Goal: Task Accomplishment & Management: Use online tool/utility

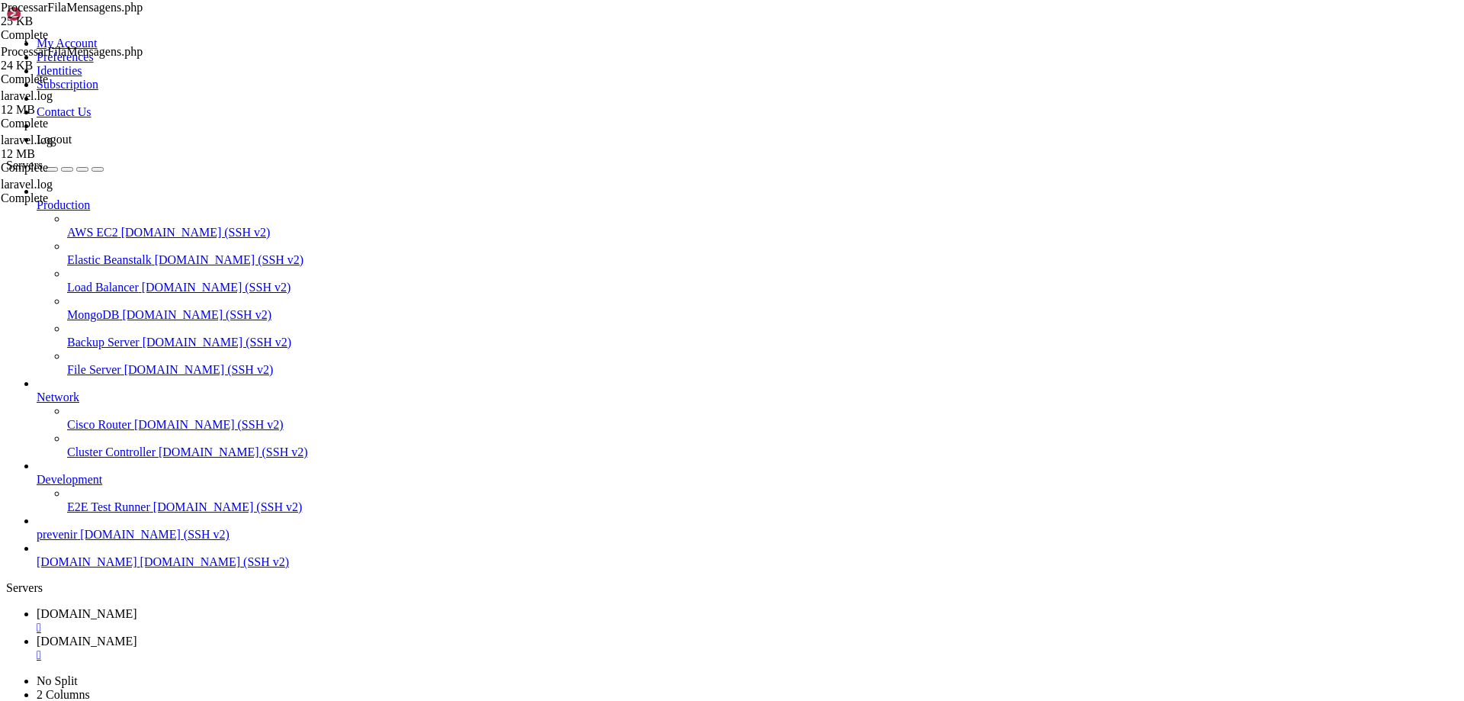
scroll to position [14, 3]
click at [381, 634] on link "[DOMAIN_NAME] " at bounding box center [748, 647] width 1422 height 27
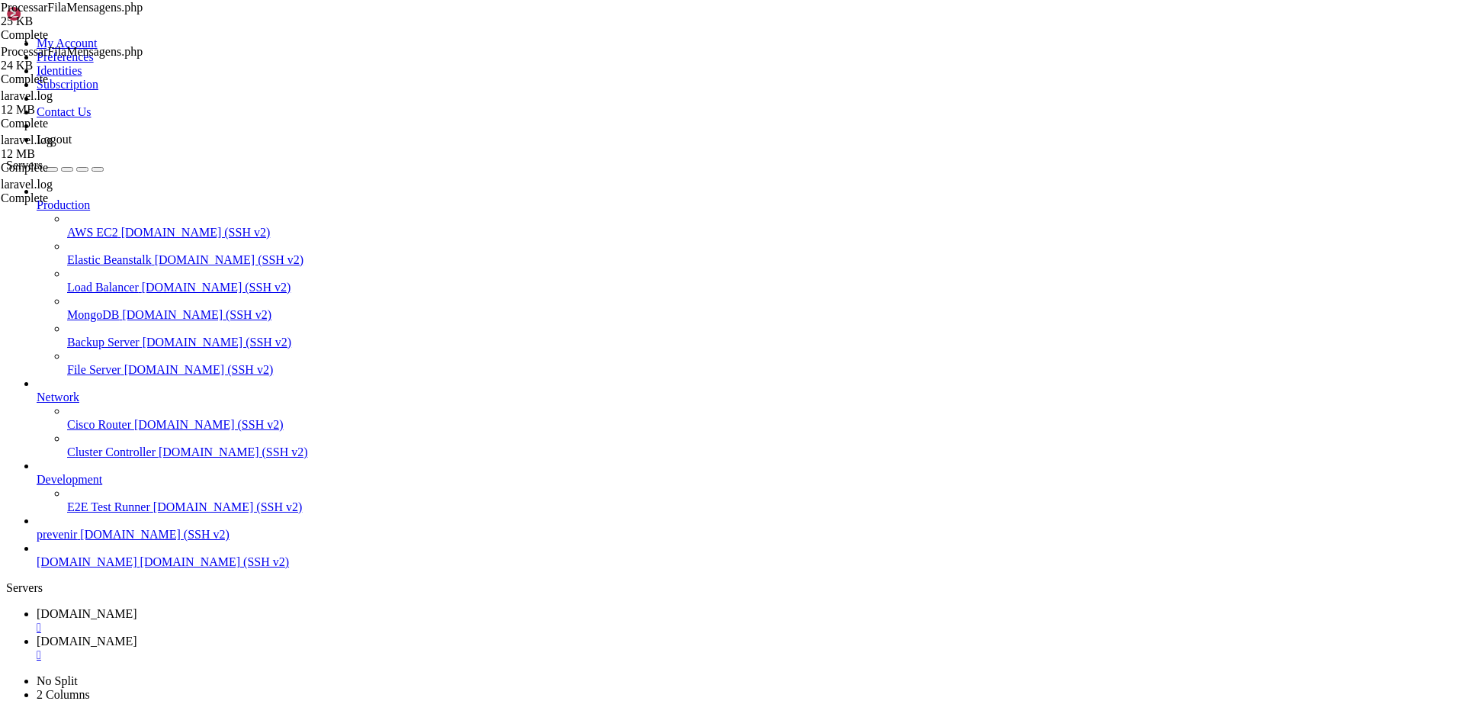
click at [265, 607] on link "[DOMAIN_NAME] " at bounding box center [748, 620] width 1422 height 27
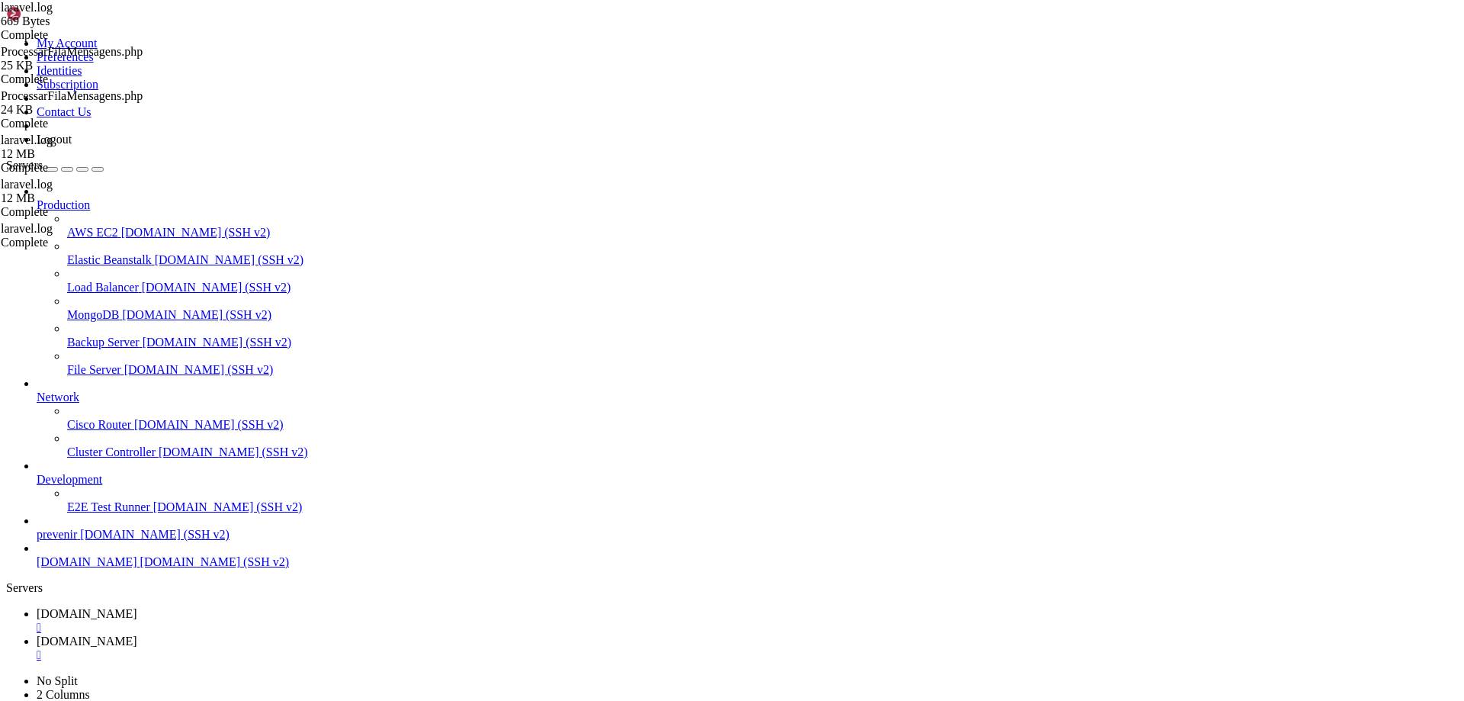
click at [361, 634] on link "[DOMAIN_NAME] " at bounding box center [748, 647] width 1422 height 27
click at [274, 607] on link "[DOMAIN_NAME] " at bounding box center [748, 620] width 1422 height 27
drag, startPoint x: 95, startPoint y: 1305, endPoint x: 531, endPoint y: 1304, distance: 435.5
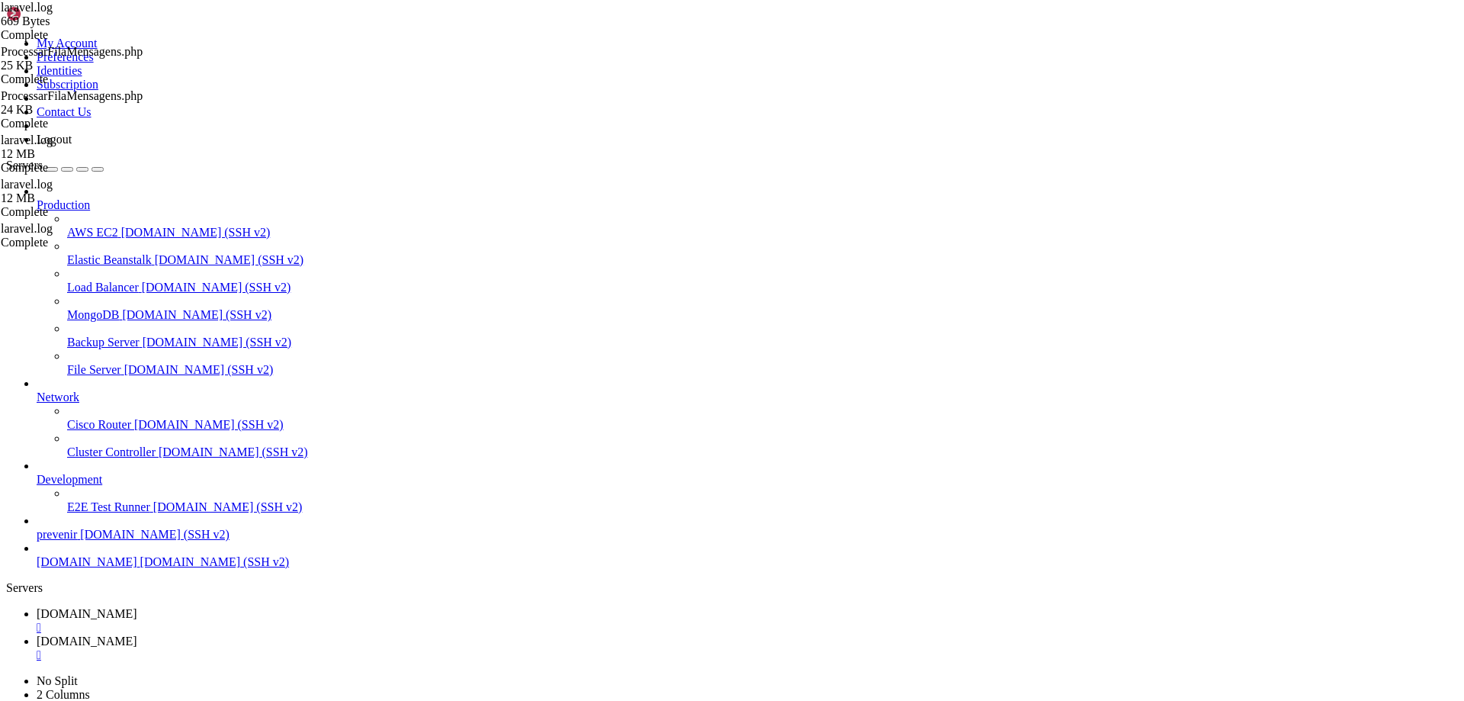
drag, startPoint x: 429, startPoint y: 1277, endPoint x: 352, endPoint y: 1269, distance: 78.2
click at [137, 634] on span "[DOMAIN_NAME]" at bounding box center [87, 640] width 101 height 13
drag, startPoint x: 406, startPoint y: 354, endPoint x: 310, endPoint y: 266, distance: 130.1
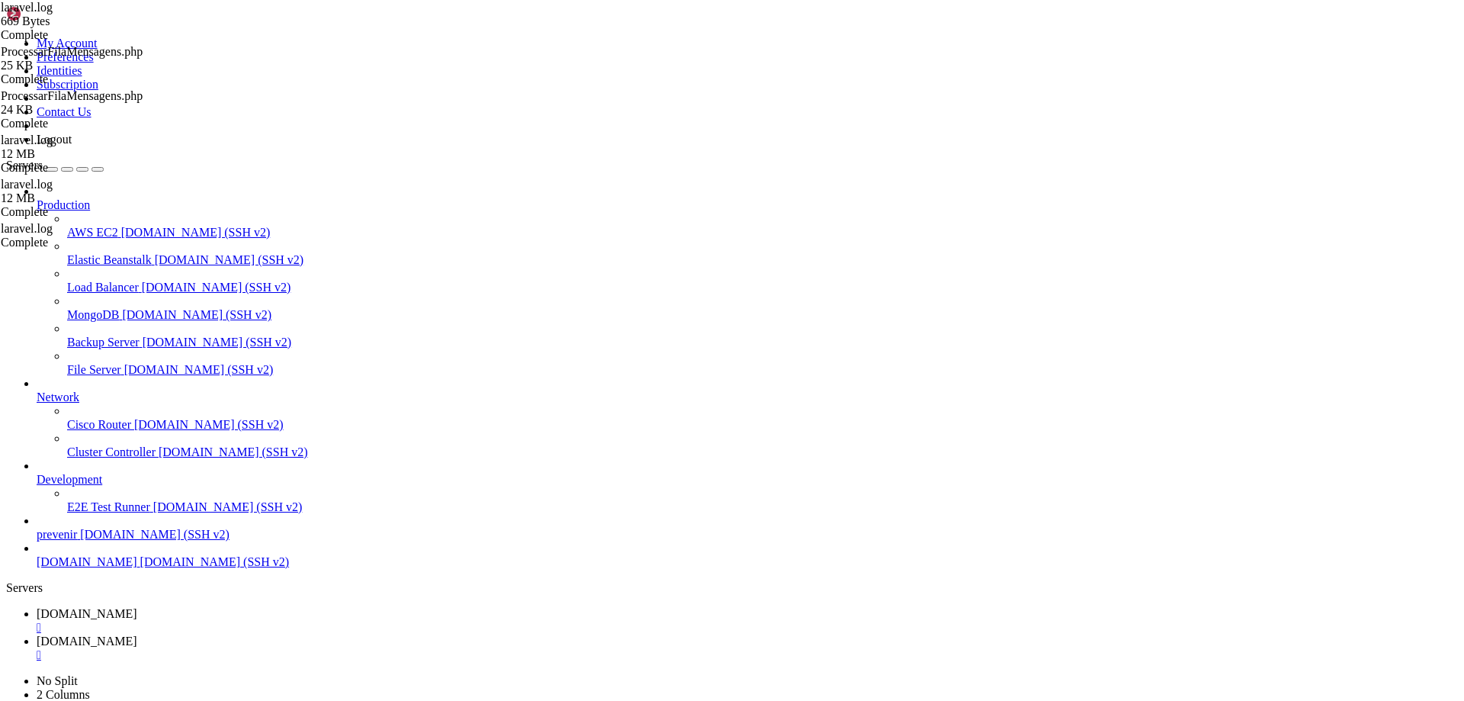
type textarea "[[DATE] 09:25:19] [DOMAIN_NAME]: Processamento já em execução. Abortando nova e…"
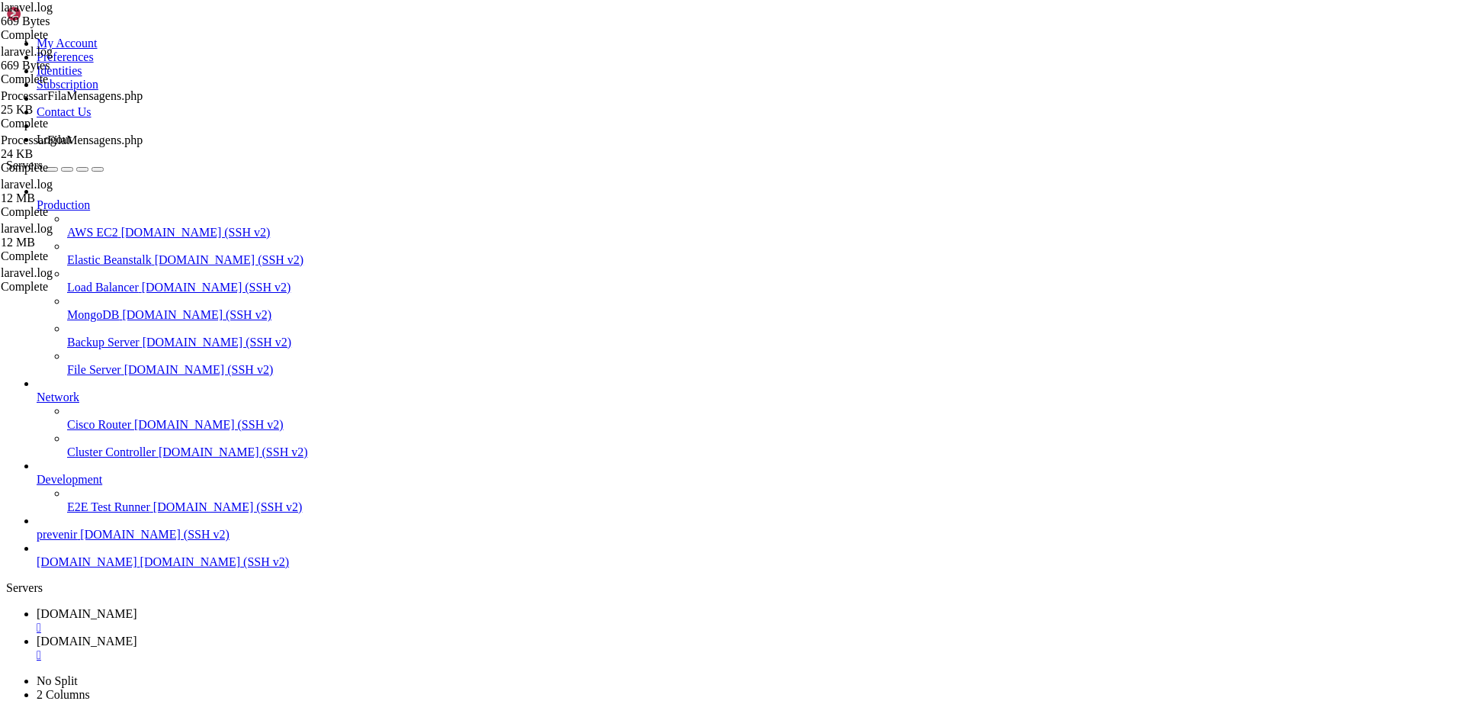
click at [137, 607] on span "[DOMAIN_NAME]" at bounding box center [87, 613] width 101 height 13
click at [137, 634] on span "[DOMAIN_NAME]" at bounding box center [87, 640] width 101 height 13
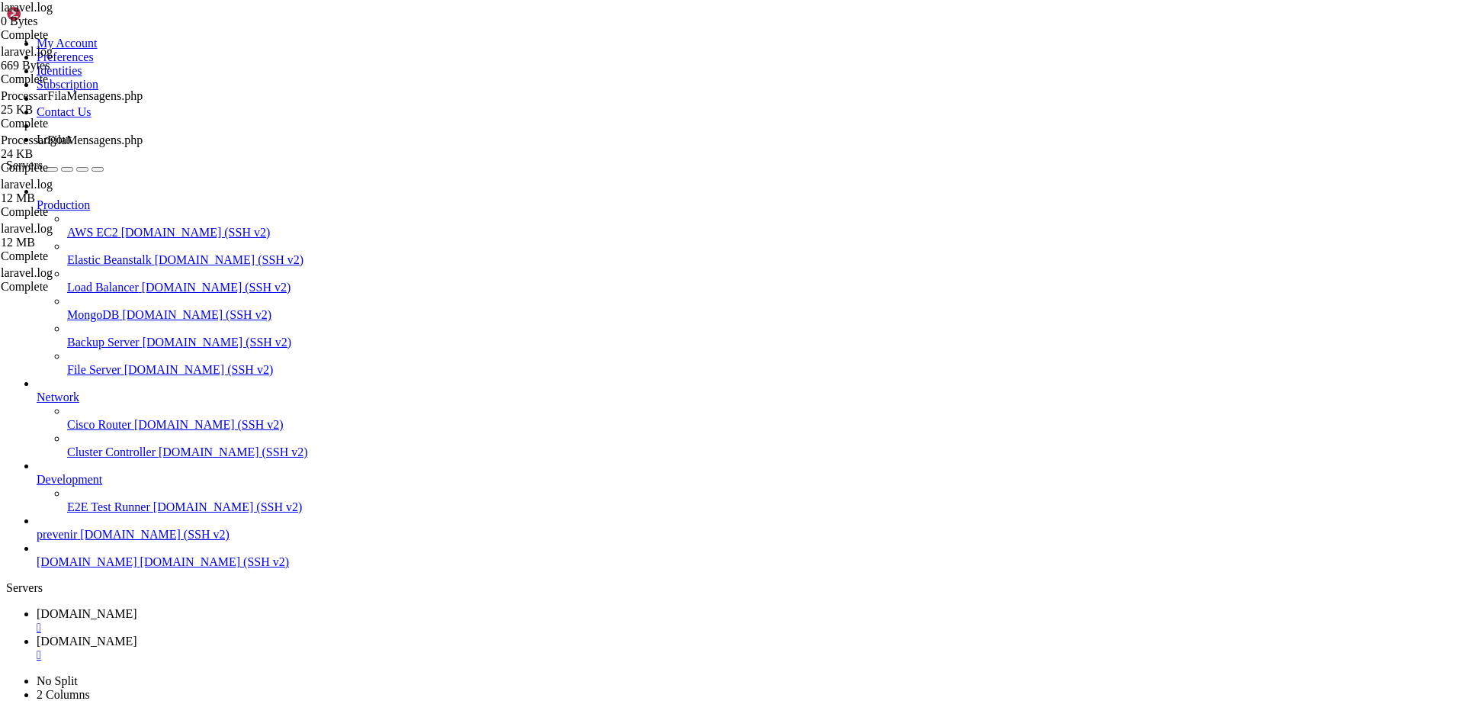
click at [137, 607] on span "[DOMAIN_NAME]" at bounding box center [87, 613] width 101 height 13
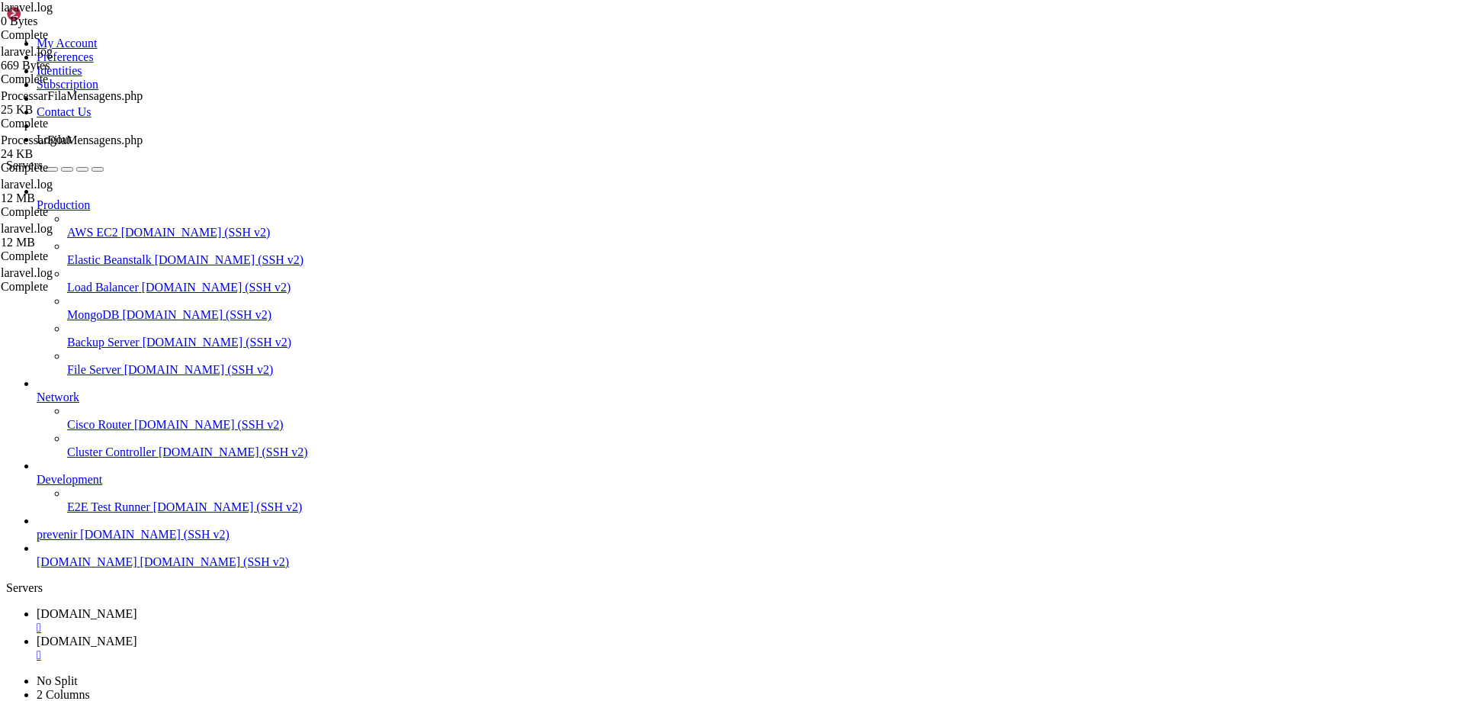
click at [359, 634] on link "[DOMAIN_NAME] " at bounding box center [748, 647] width 1422 height 27
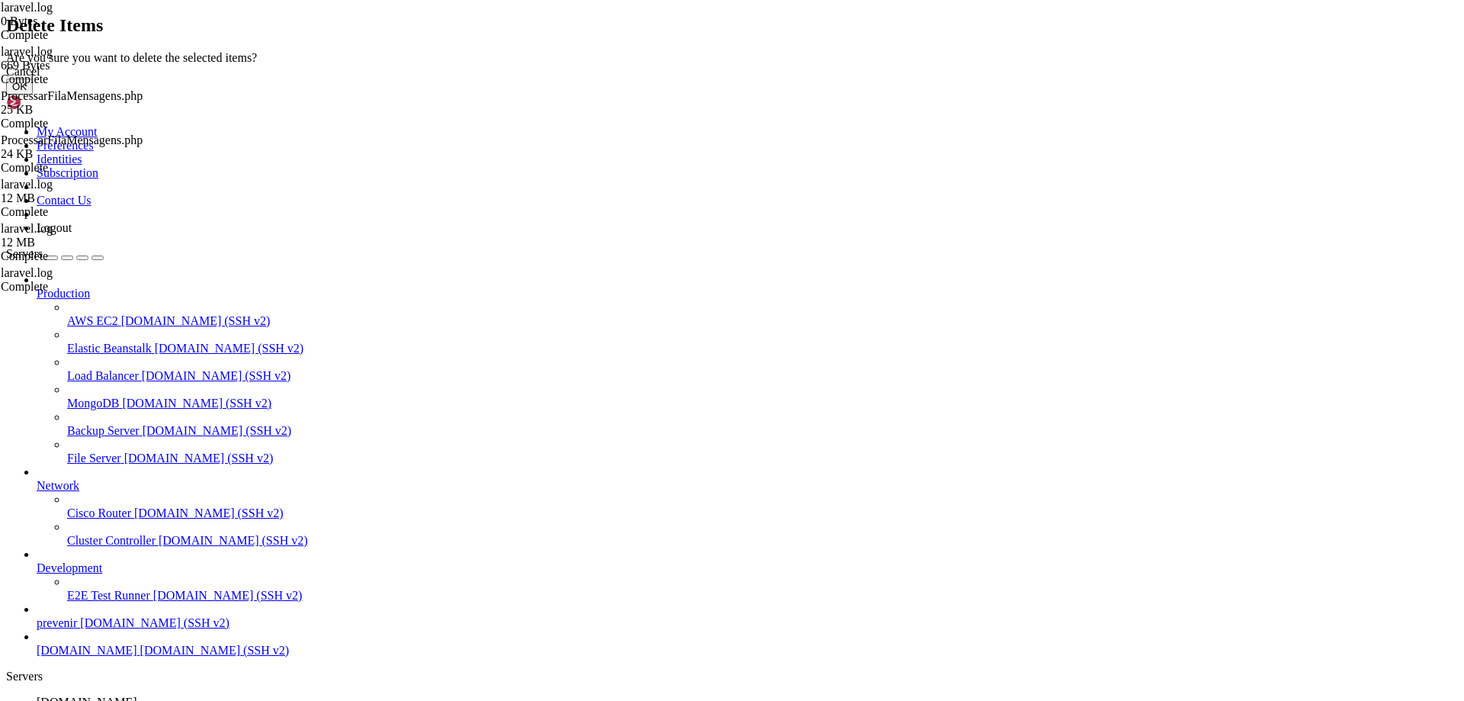
click at [33, 95] on button "OK" at bounding box center [19, 87] width 27 height 16
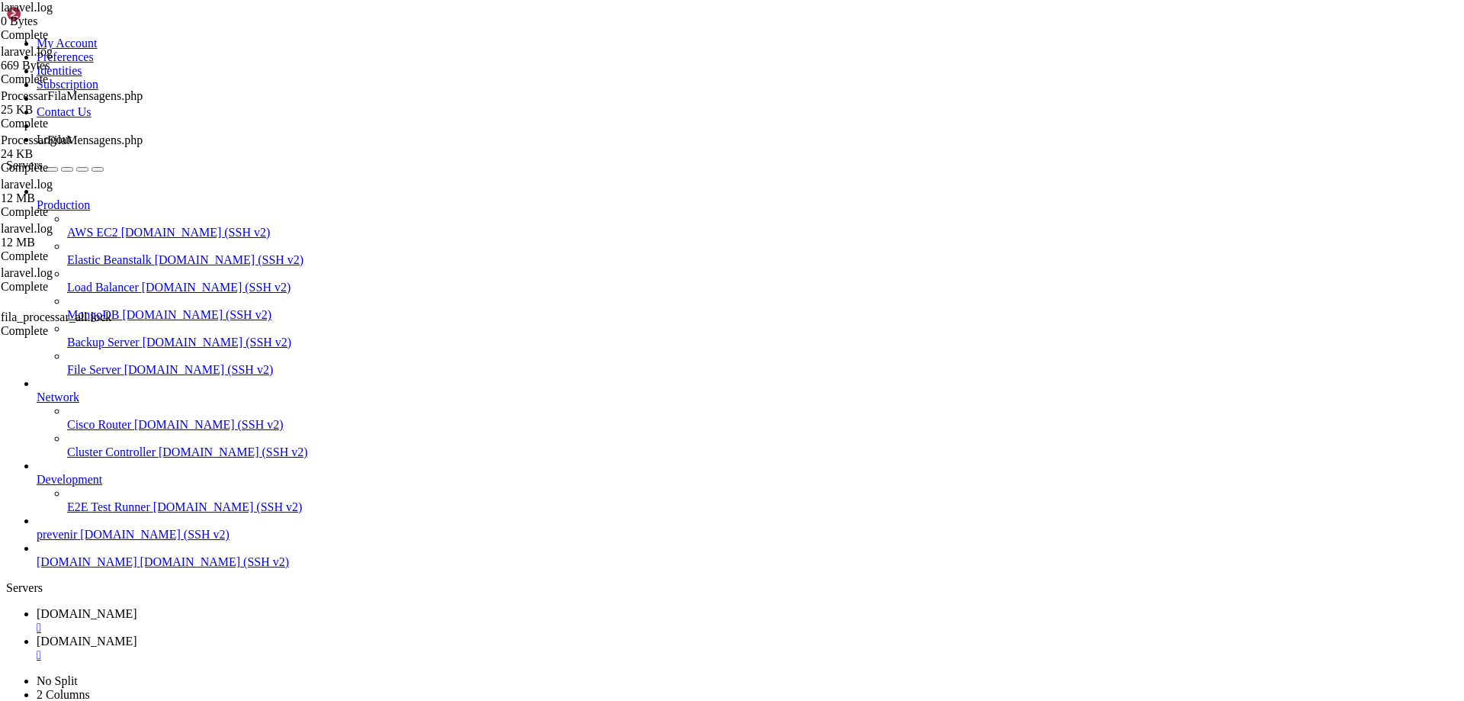
click at [137, 607] on span "[DOMAIN_NAME]" at bounding box center [87, 613] width 101 height 13
click at [137, 634] on span "[DOMAIN_NAME]" at bounding box center [87, 640] width 101 height 13
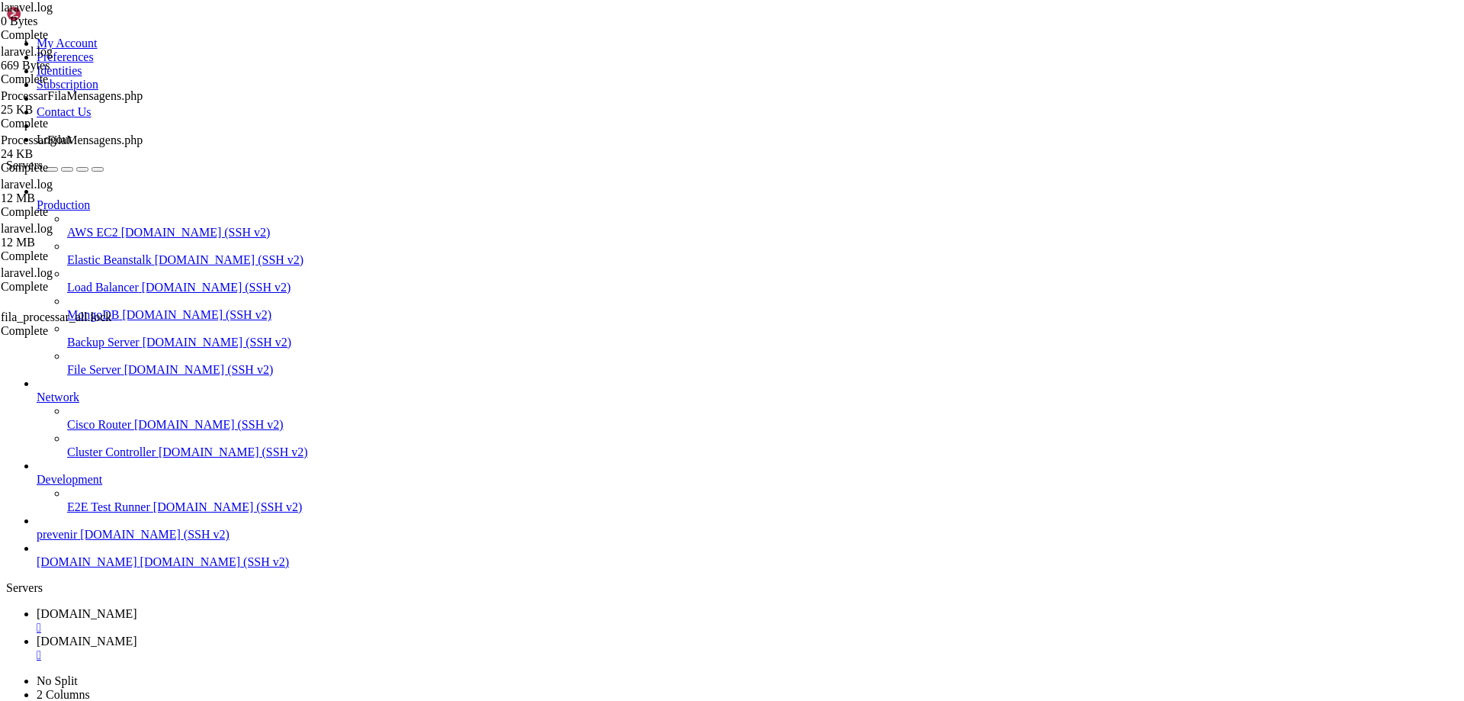
type input "/var/www/automaxx/storage/logs"
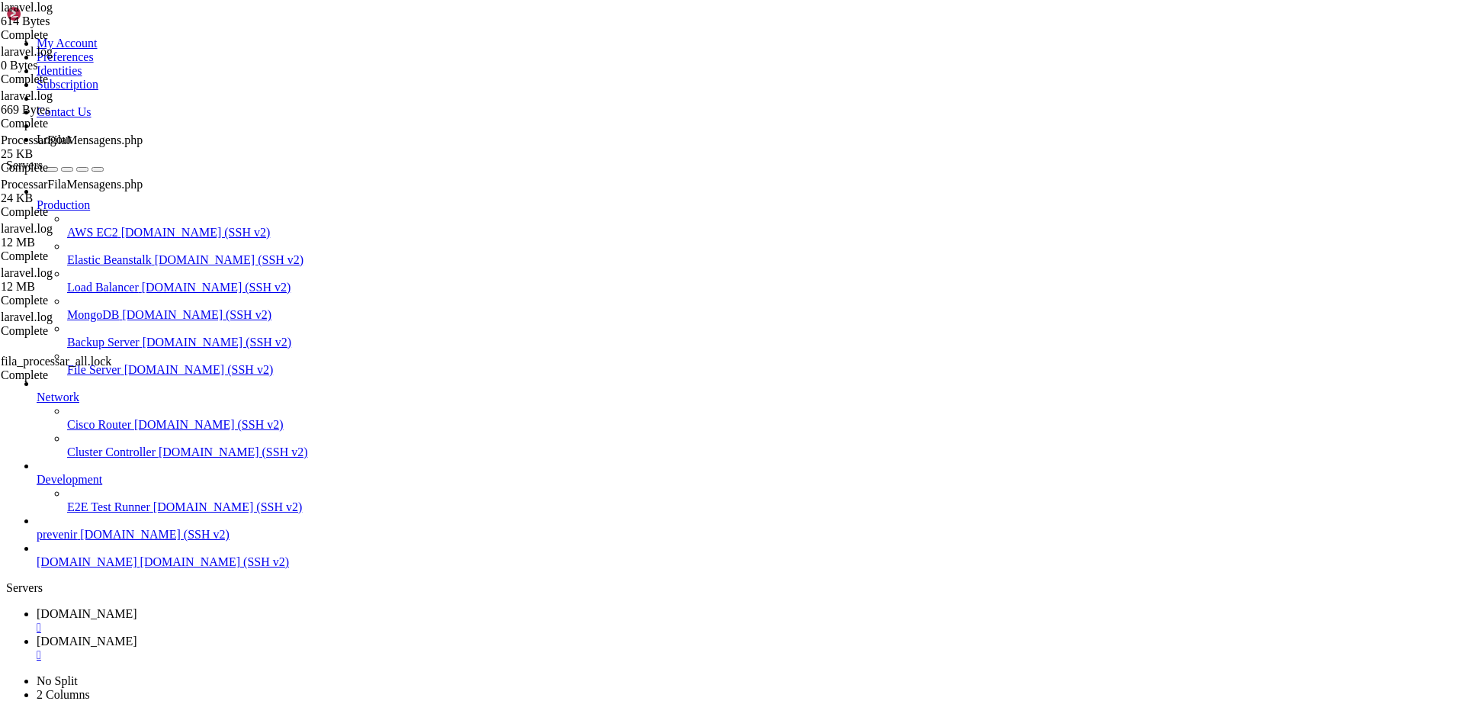
drag, startPoint x: 925, startPoint y: 181, endPoint x: 918, endPoint y: 196, distance: 16.7
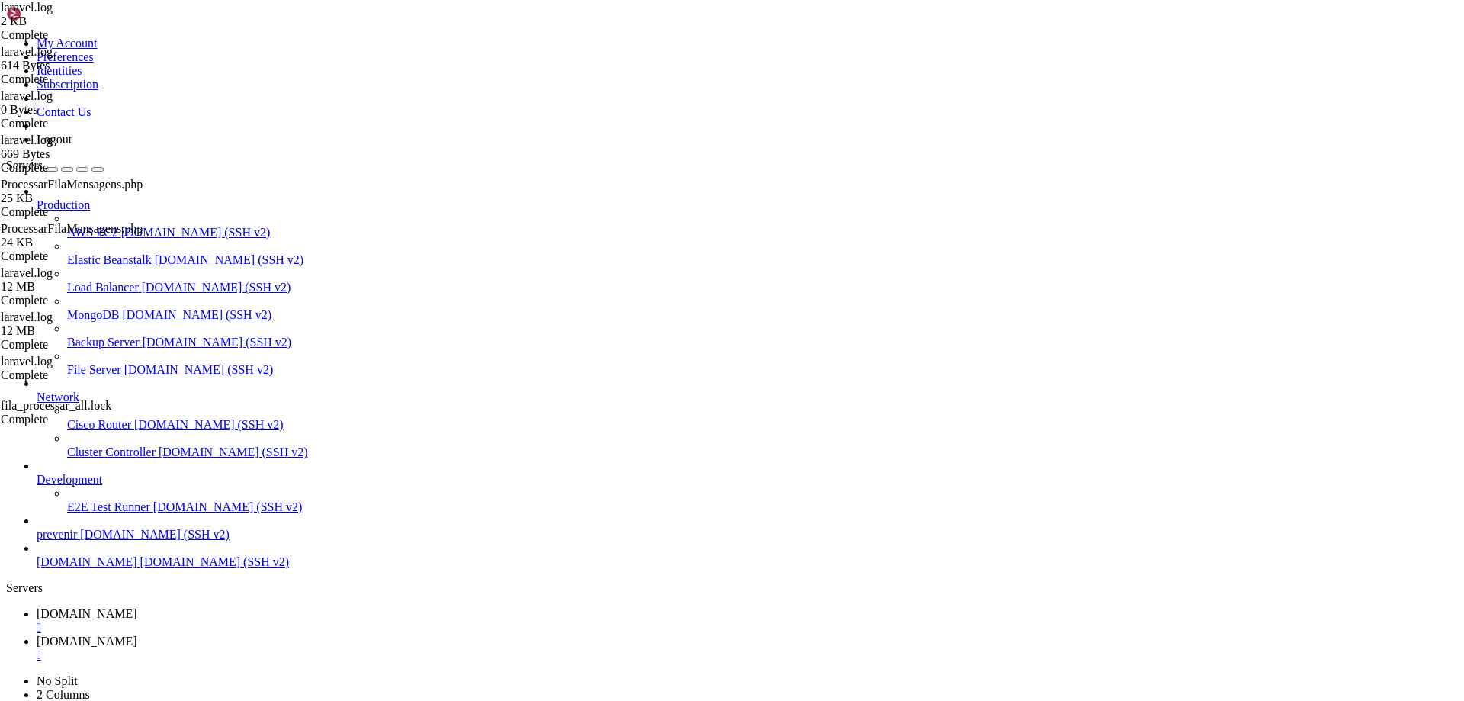
type textarea "[[DATE] 09:27:44] [DOMAIN_NAME]: Retorno WhatsApp: {"keyId":"BAE55EEA17934600",…"
click at [137, 607] on span "[DOMAIN_NAME]" at bounding box center [87, 613] width 101 height 13
click at [137, 634] on span "[DOMAIN_NAME]" at bounding box center [87, 640] width 101 height 13
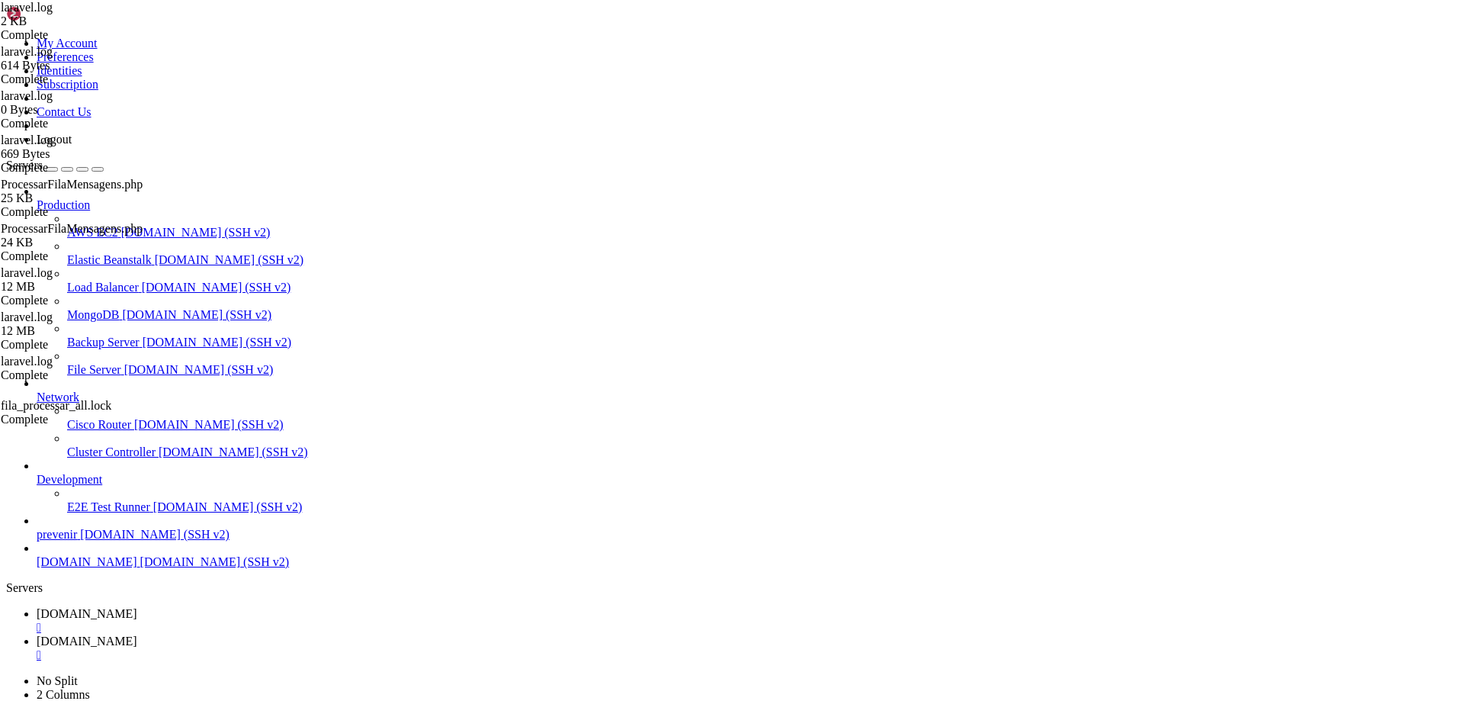
click at [137, 607] on span "[DOMAIN_NAME]" at bounding box center [87, 613] width 101 height 13
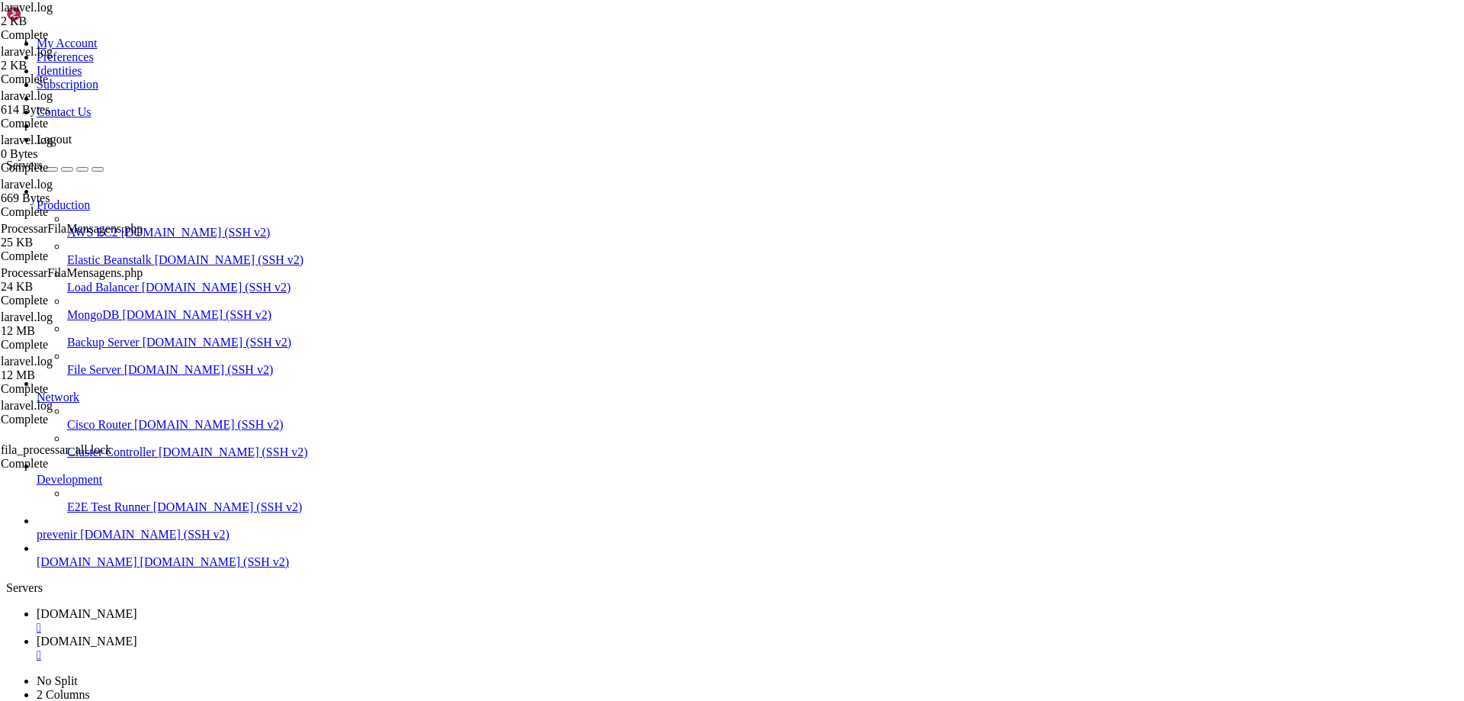
click at [137, 634] on span "[DOMAIN_NAME]" at bounding box center [87, 640] width 101 height 13
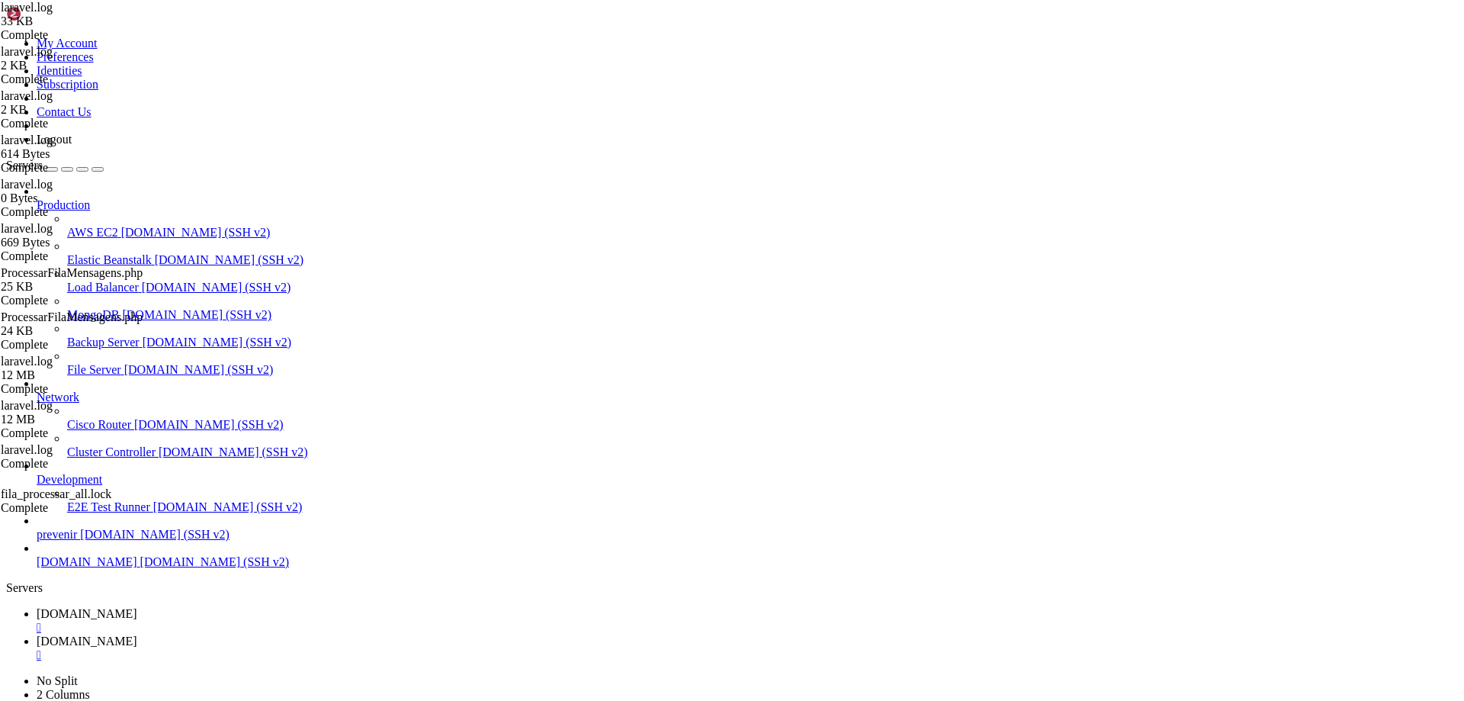
type textarea "[DATE] 09:29:06 (Mensagem enviada automaticamente)","media":"[URL][DOMAIN_NAME]…"
drag, startPoint x: 815, startPoint y: 667, endPoint x: 653, endPoint y: 611, distance: 171.7
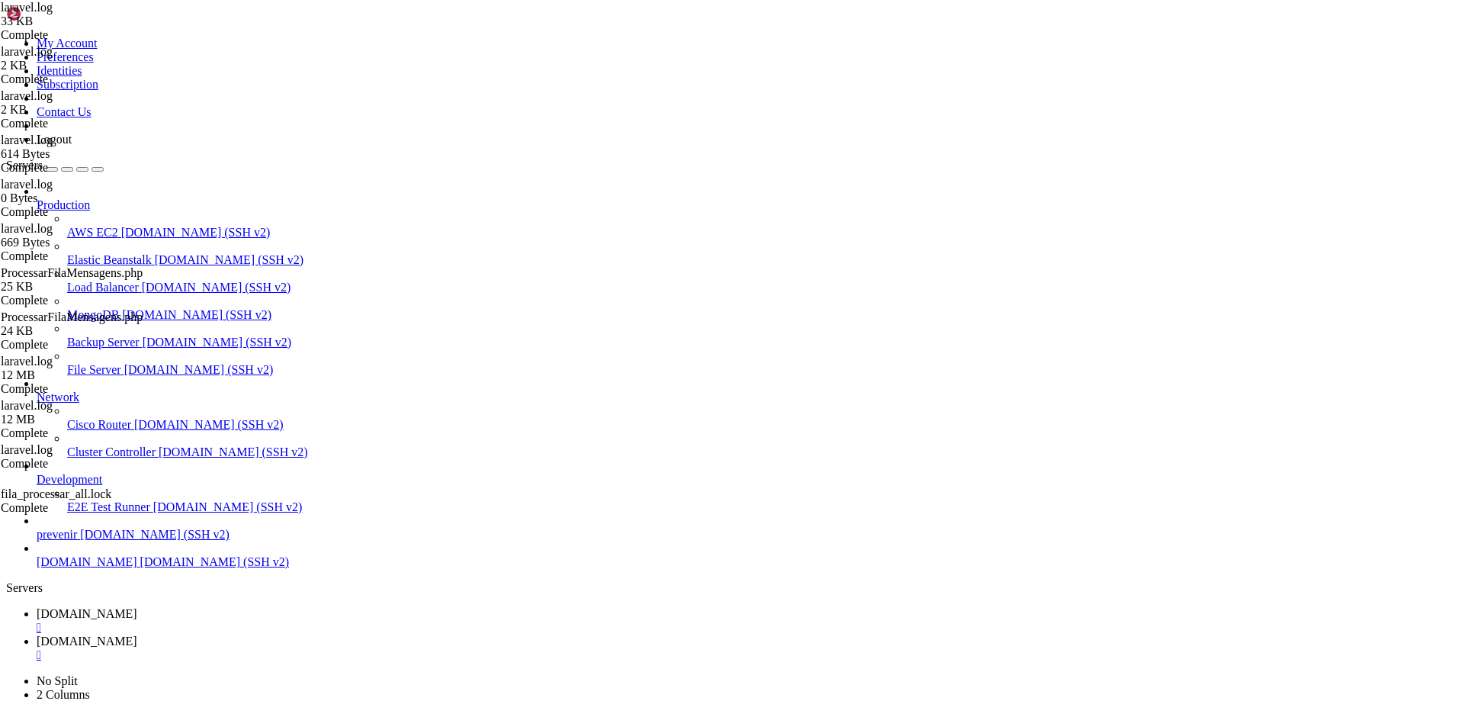
type textarea "▶️ Dê o play e assista até o final do vídeo para saber como participar!"
click at [256, 607] on link "[DOMAIN_NAME] " at bounding box center [748, 620] width 1422 height 27
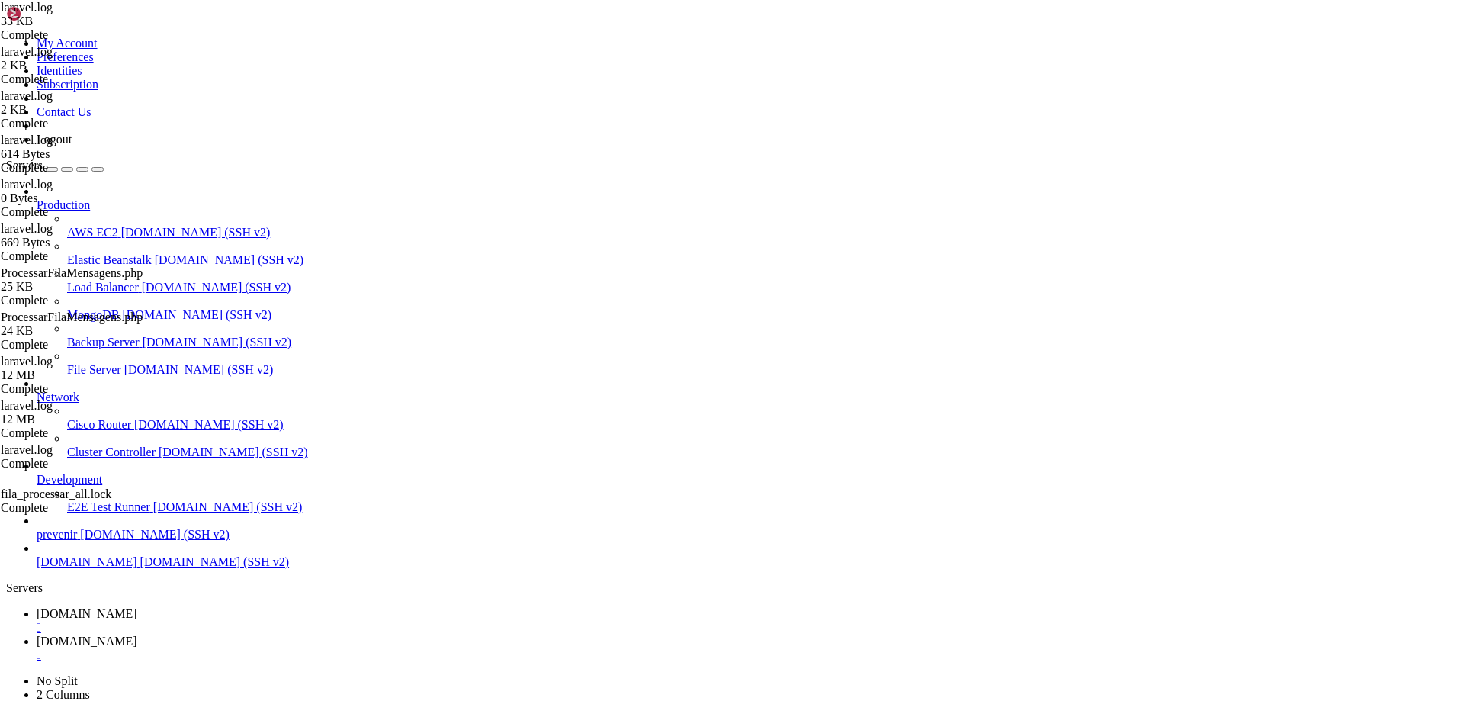
click at [137, 634] on span "[DOMAIN_NAME]" at bounding box center [87, 640] width 101 height 13
drag, startPoint x: 308, startPoint y: 47, endPoint x: 645, endPoint y: 53, distance: 337.1
drag, startPoint x: 345, startPoint y: 48, endPoint x: 849, endPoint y: 124, distance: 509.0
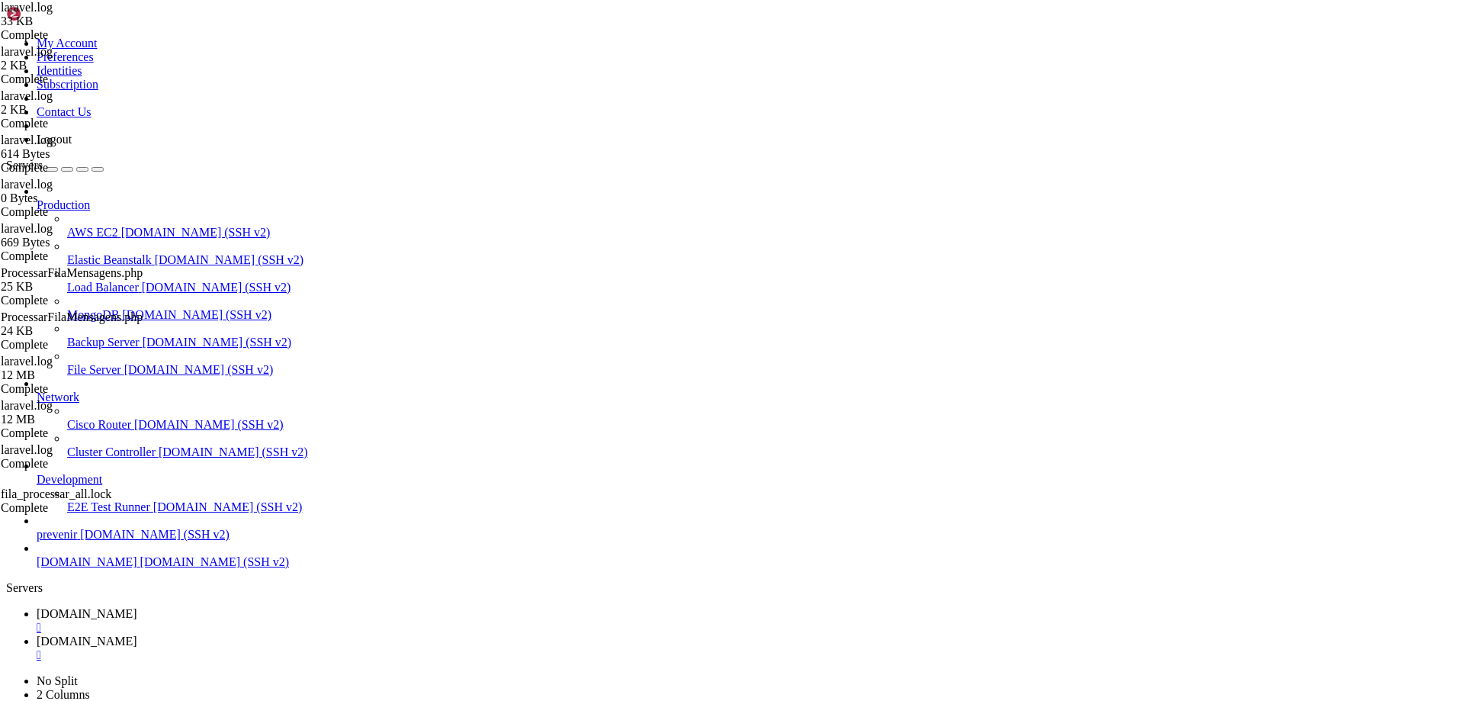
type input "/var/www/automaxx/app/Console/Commands"
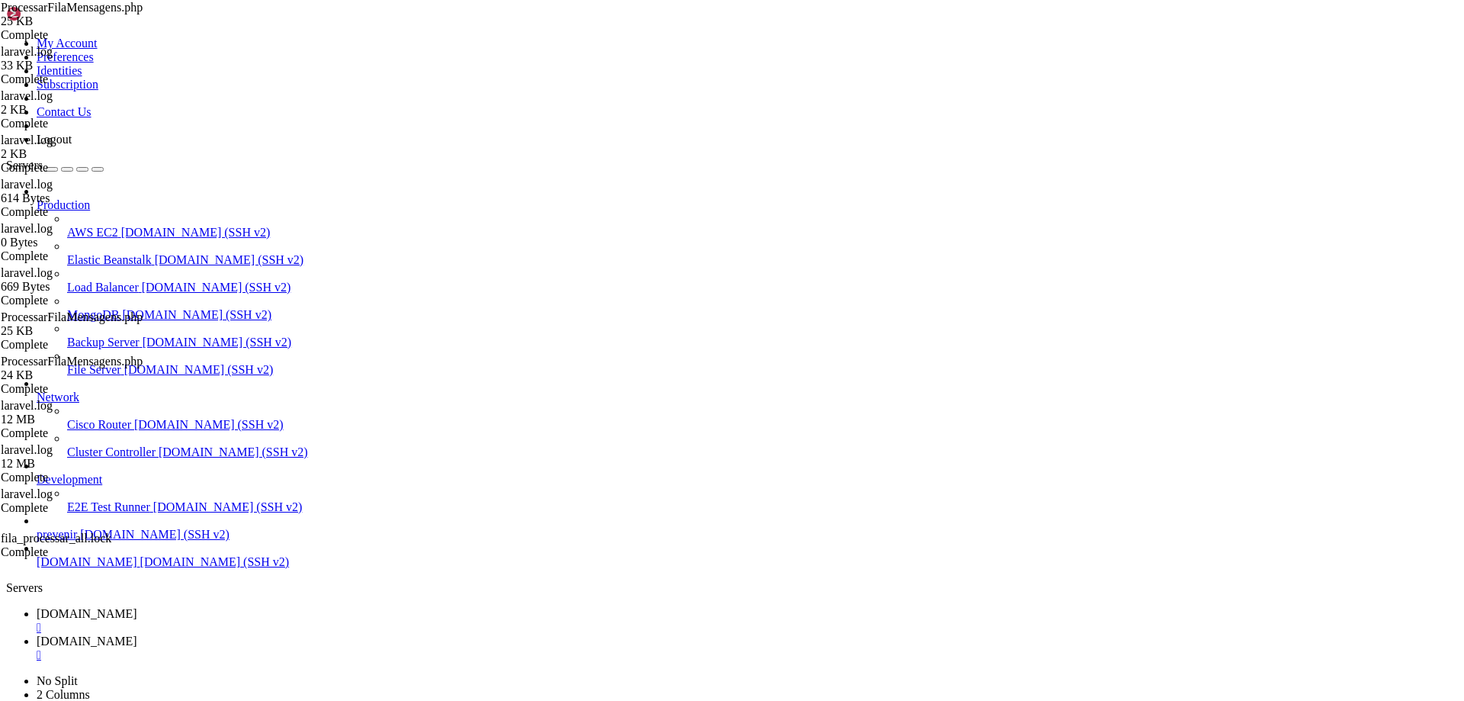
scroll to position [2334, 0]
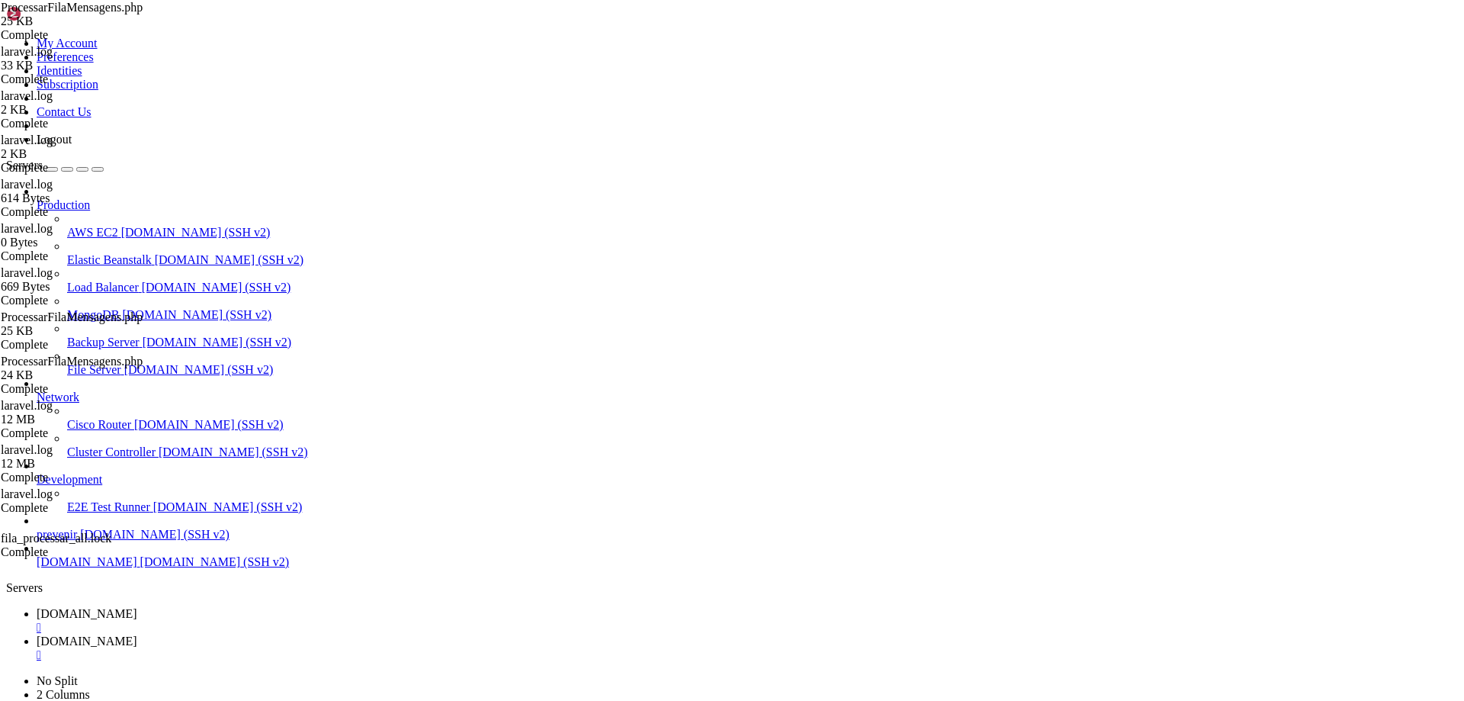
scroll to position [2883, 0]
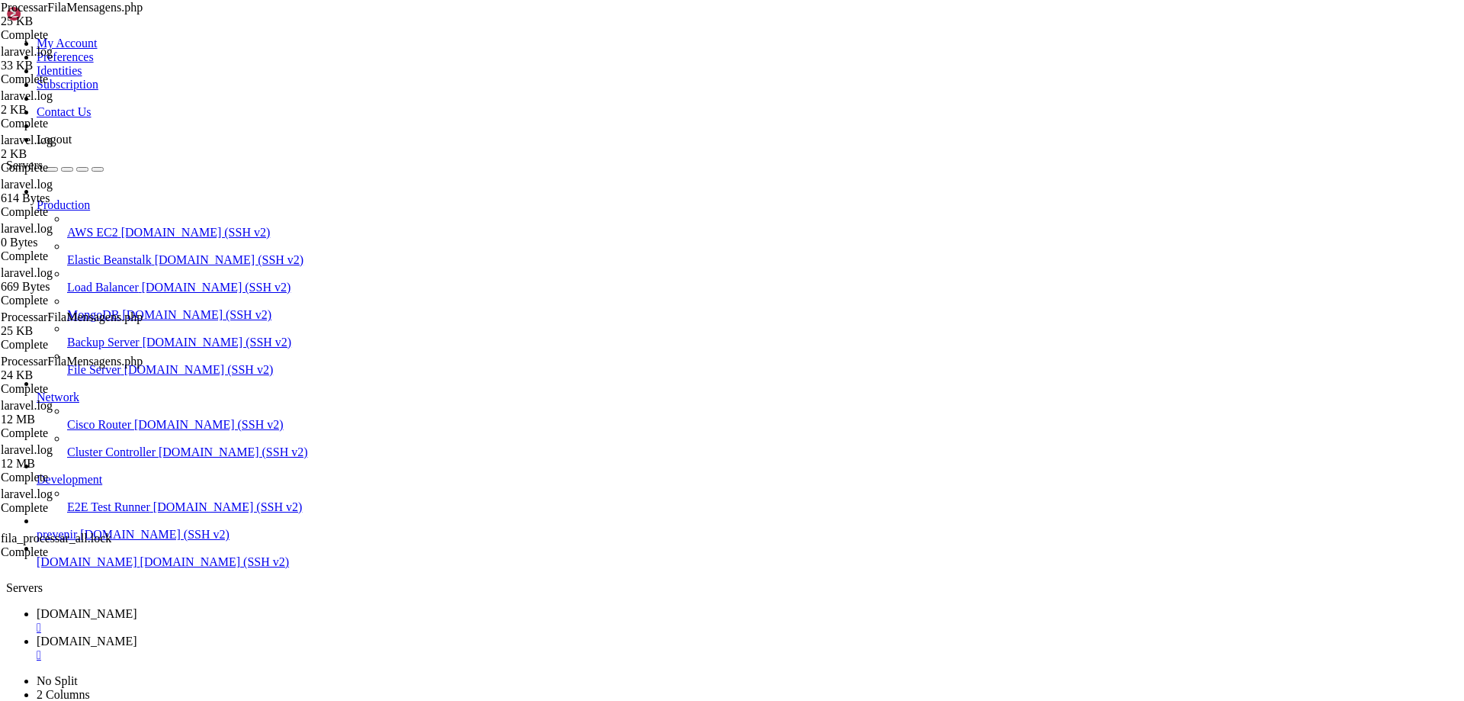
scroll to position [2196, 0]
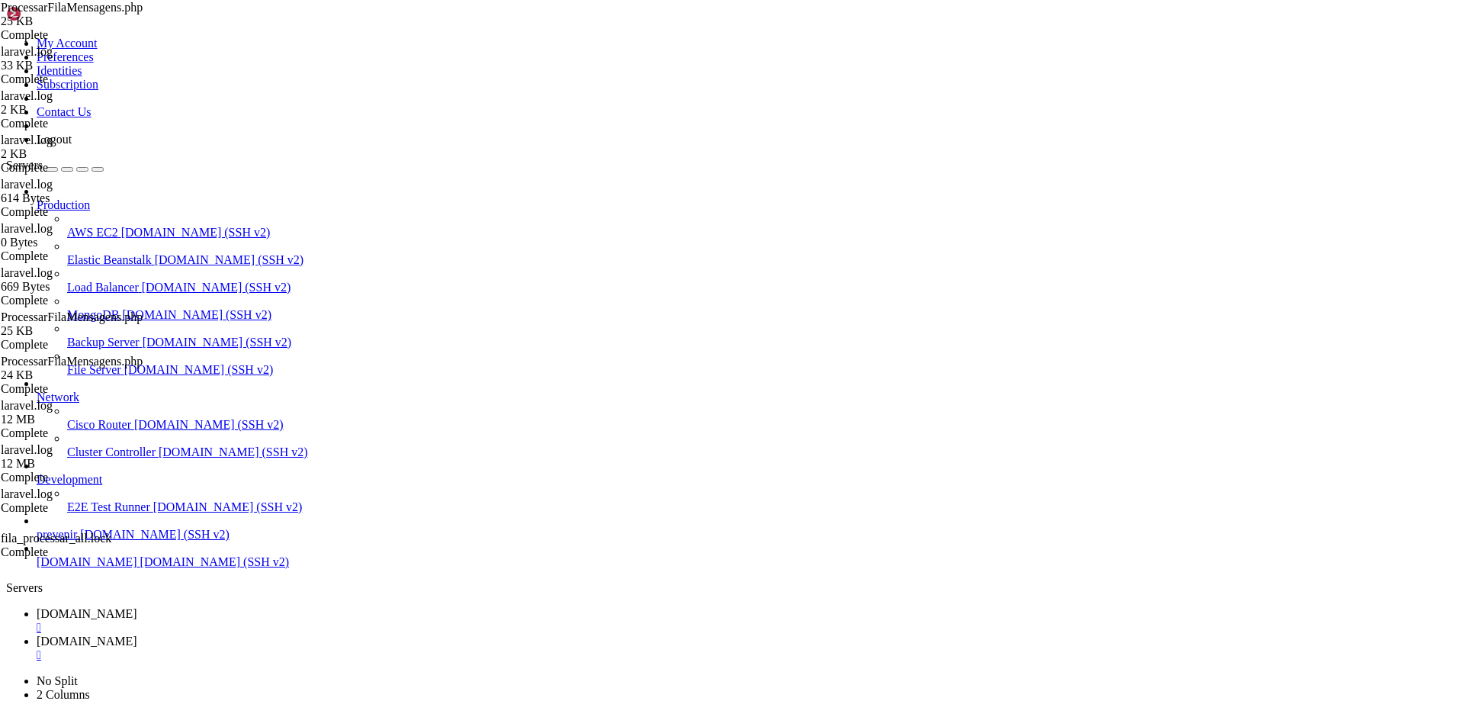
drag, startPoint x: 478, startPoint y: 360, endPoint x: 462, endPoint y: 356, distance: 16.5
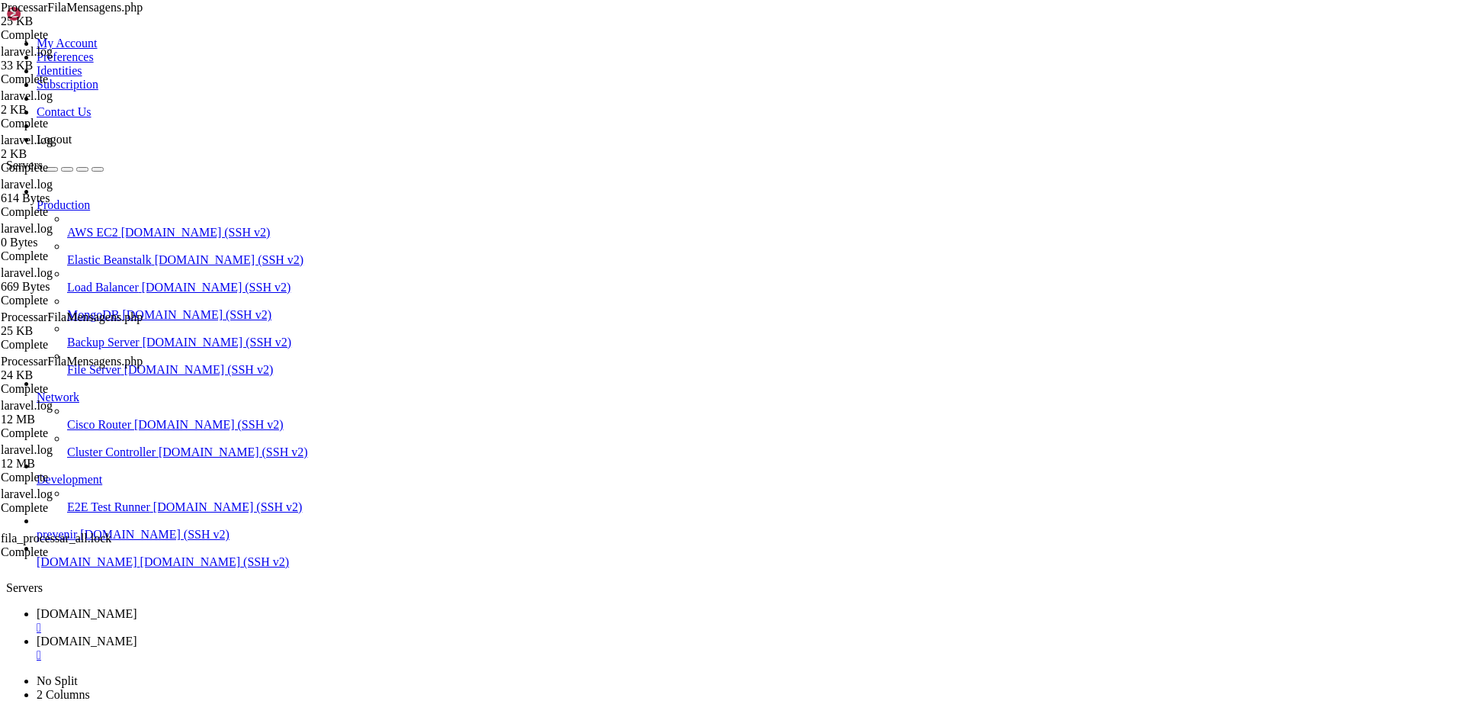
type textarea "}"
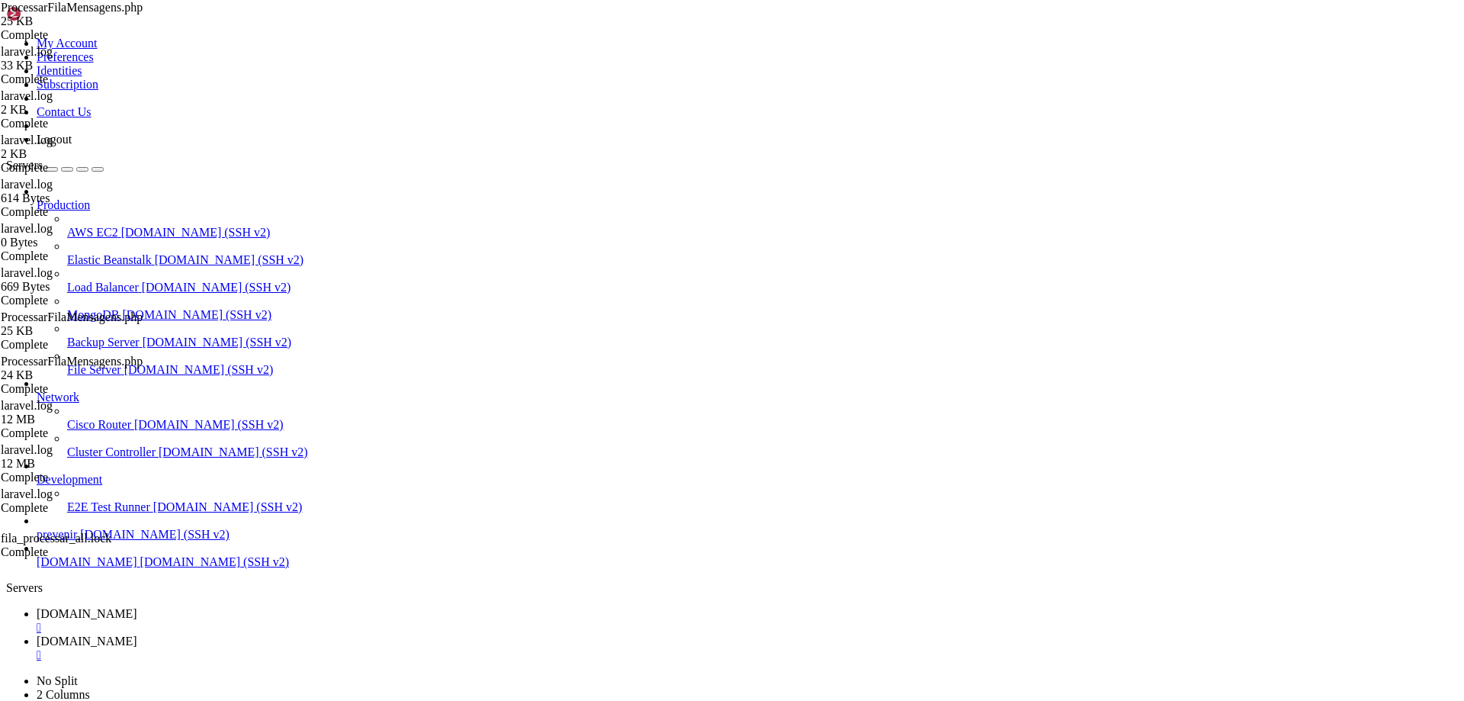
scroll to position [3157, 0]
click at [275, 607] on link "[DOMAIN_NAME] " at bounding box center [748, 620] width 1422 height 27
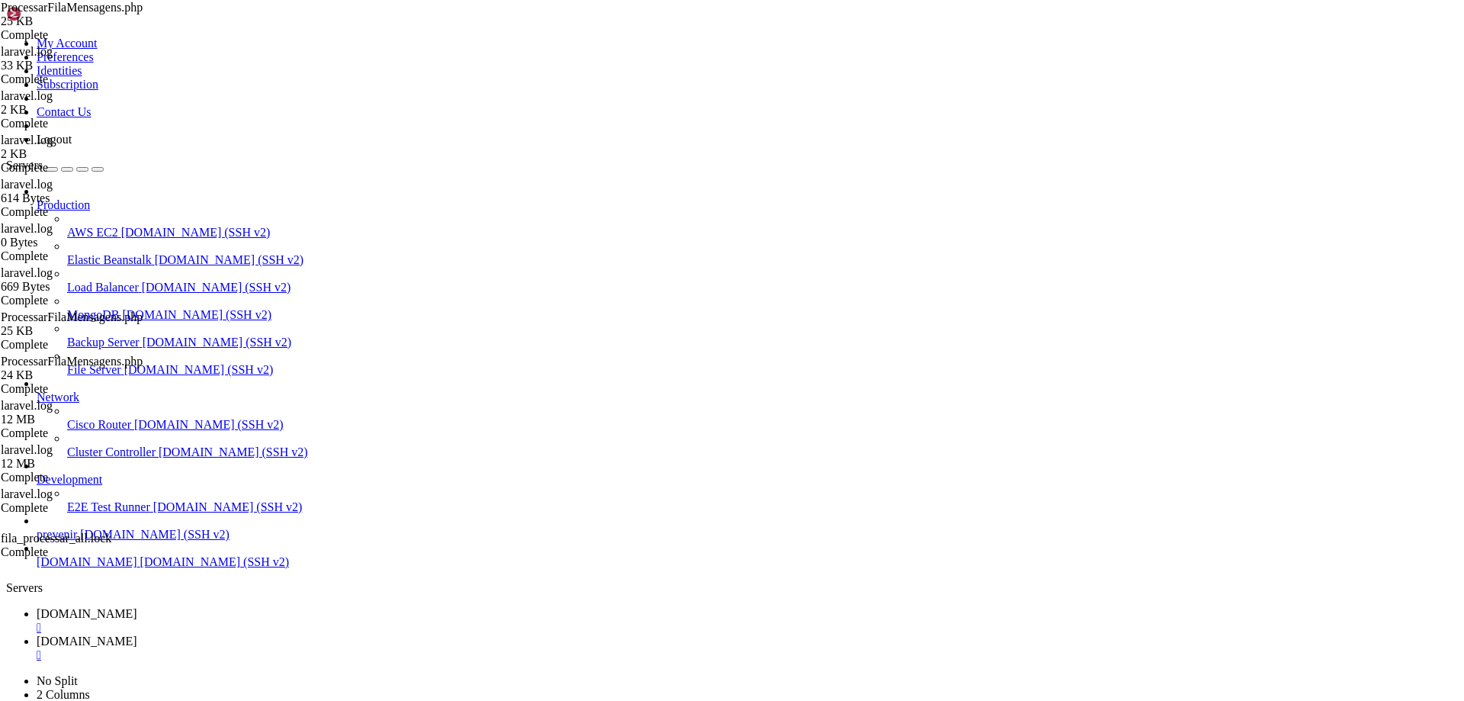
click at [137, 634] on span "[DOMAIN_NAME]" at bounding box center [87, 640] width 101 height 13
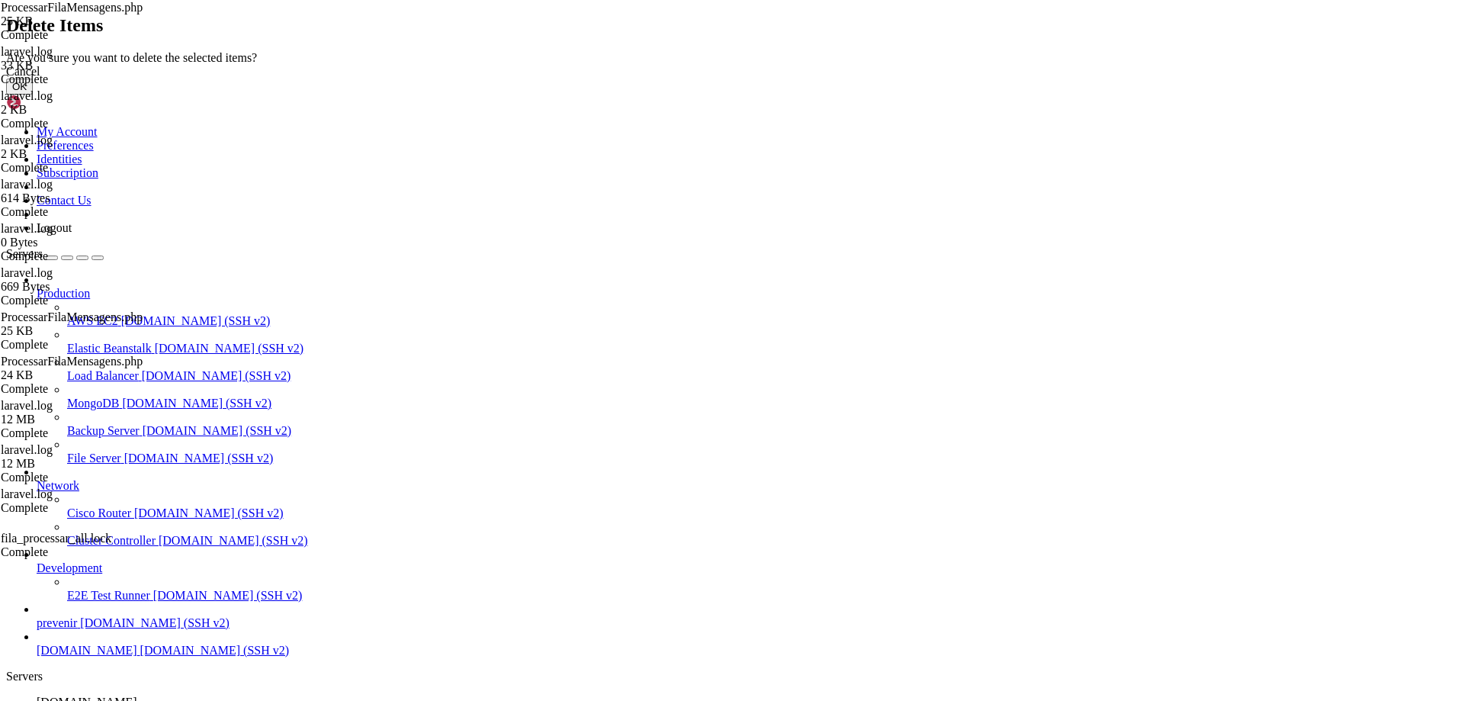
click at [33, 95] on button "OK" at bounding box center [19, 87] width 27 height 16
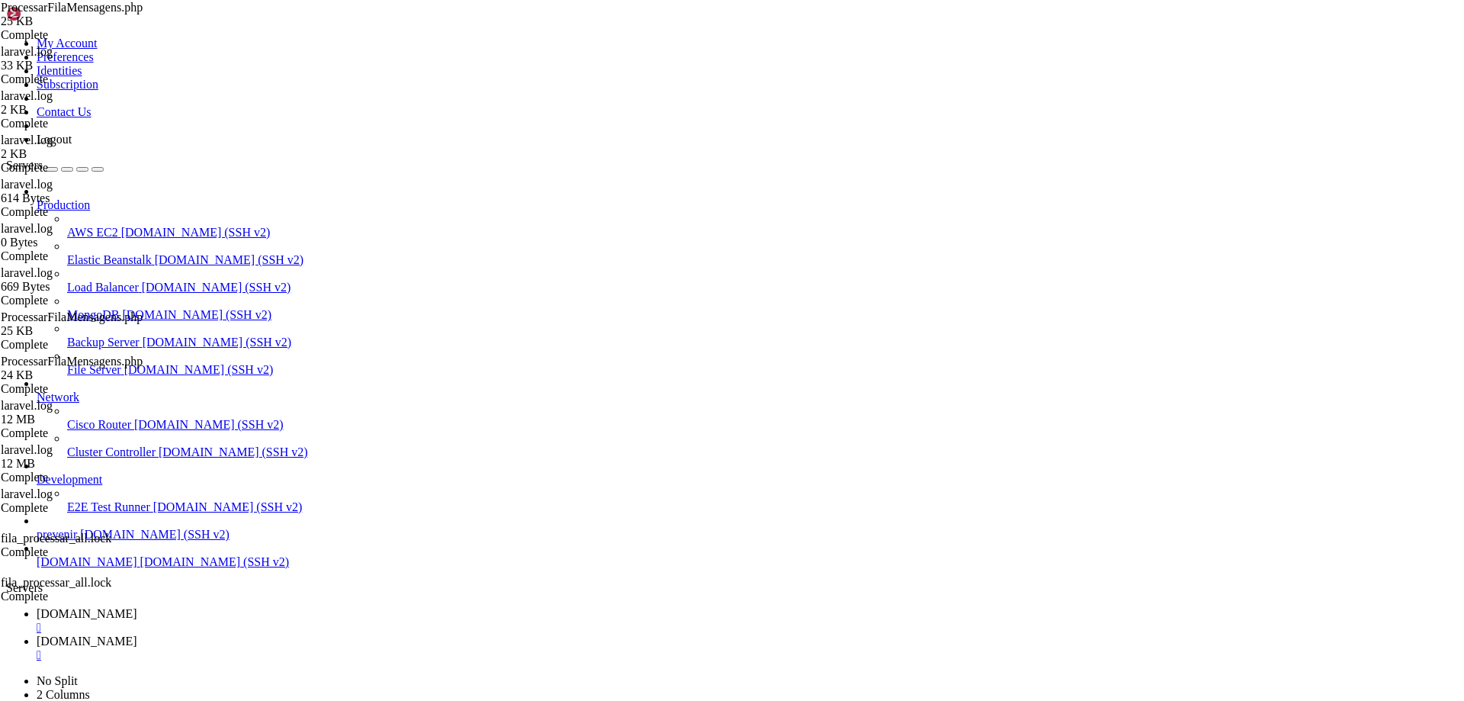
click at [137, 607] on span "[DOMAIN_NAME]" at bounding box center [87, 613] width 101 height 13
click at [137, 634] on span "[DOMAIN_NAME]" at bounding box center [87, 640] width 101 height 13
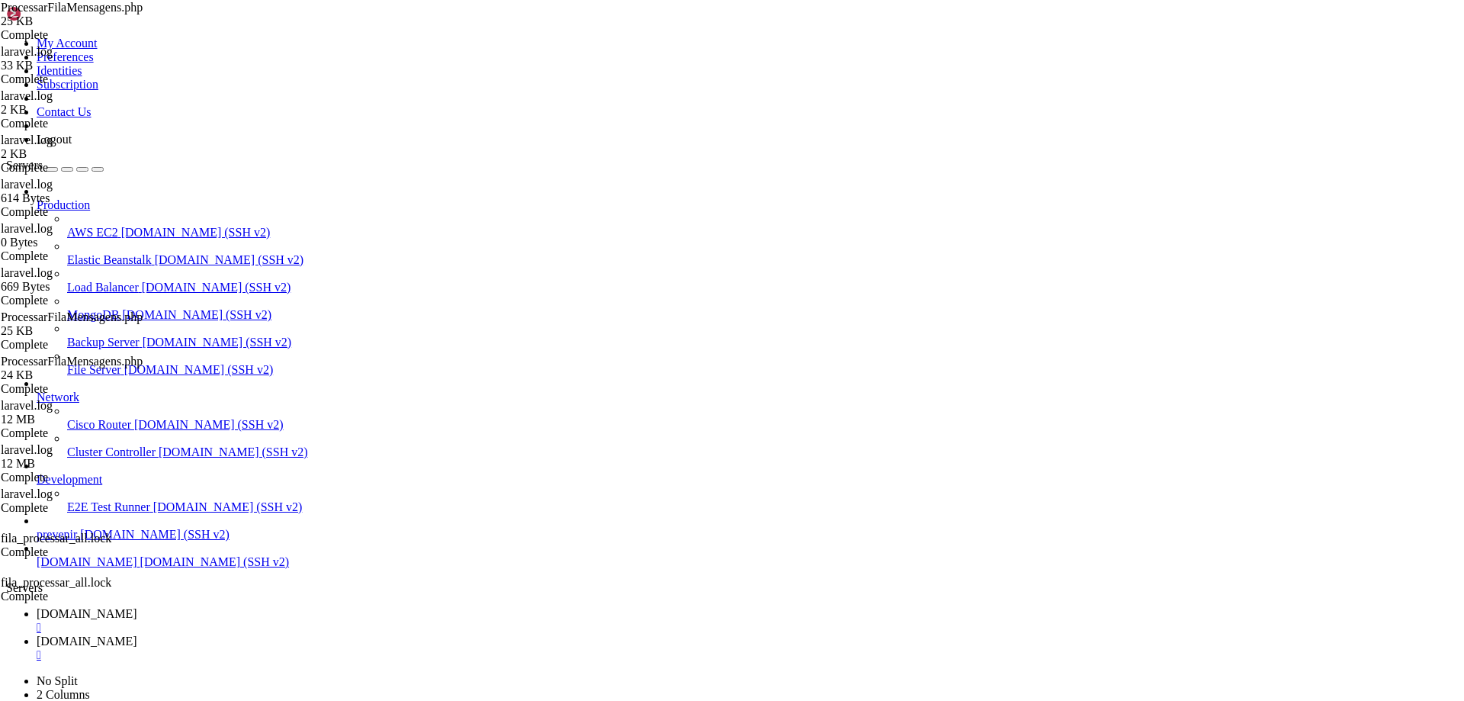
type input "/var/www/automaxx/storage/logs"
drag, startPoint x: 864, startPoint y: 614, endPoint x: 633, endPoint y: 340, distance: 358.3
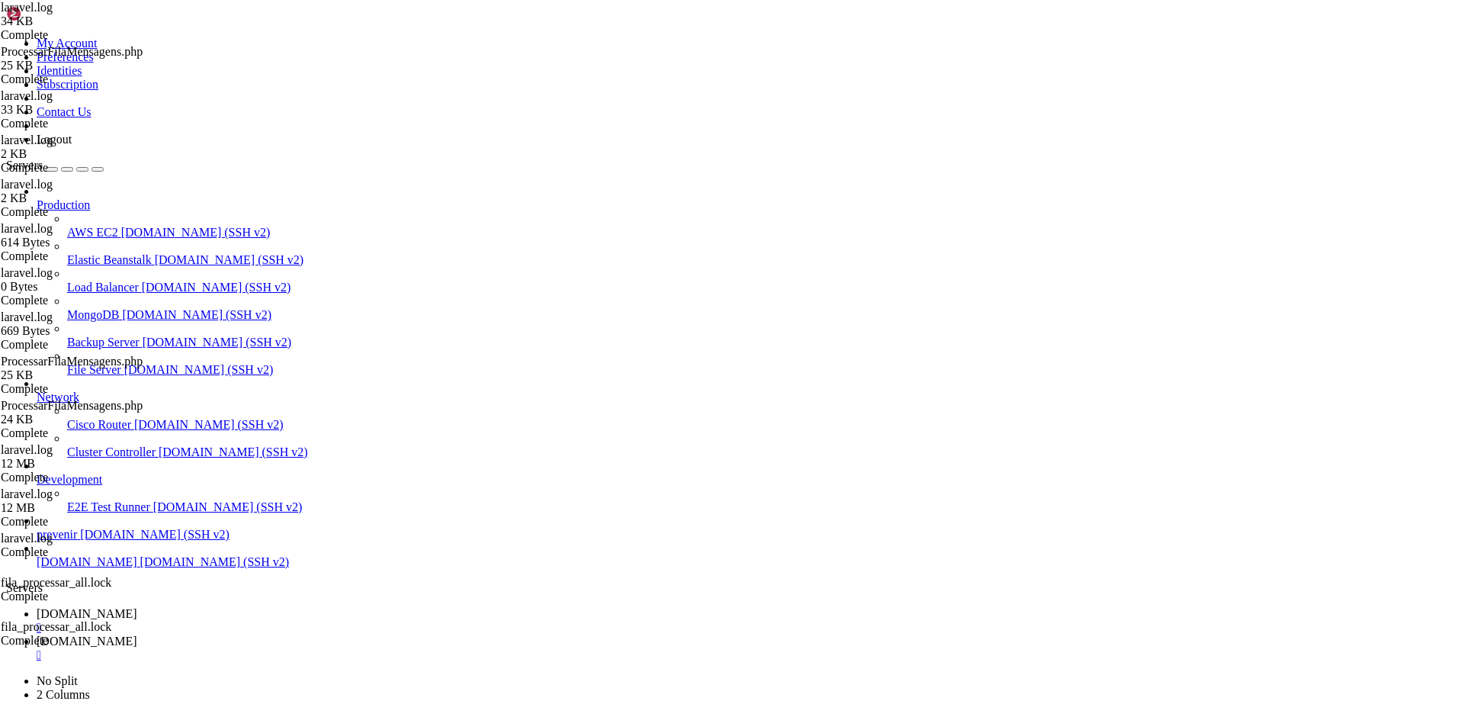
drag, startPoint x: 624, startPoint y: 484, endPoint x: 612, endPoint y: 486, distance: 12.3
type textarea "[[DATE] 09:29:06] [DOMAIN_NAME]: Retorno WhatsApp (vídeo): {"keyId":"BAE530937E…"
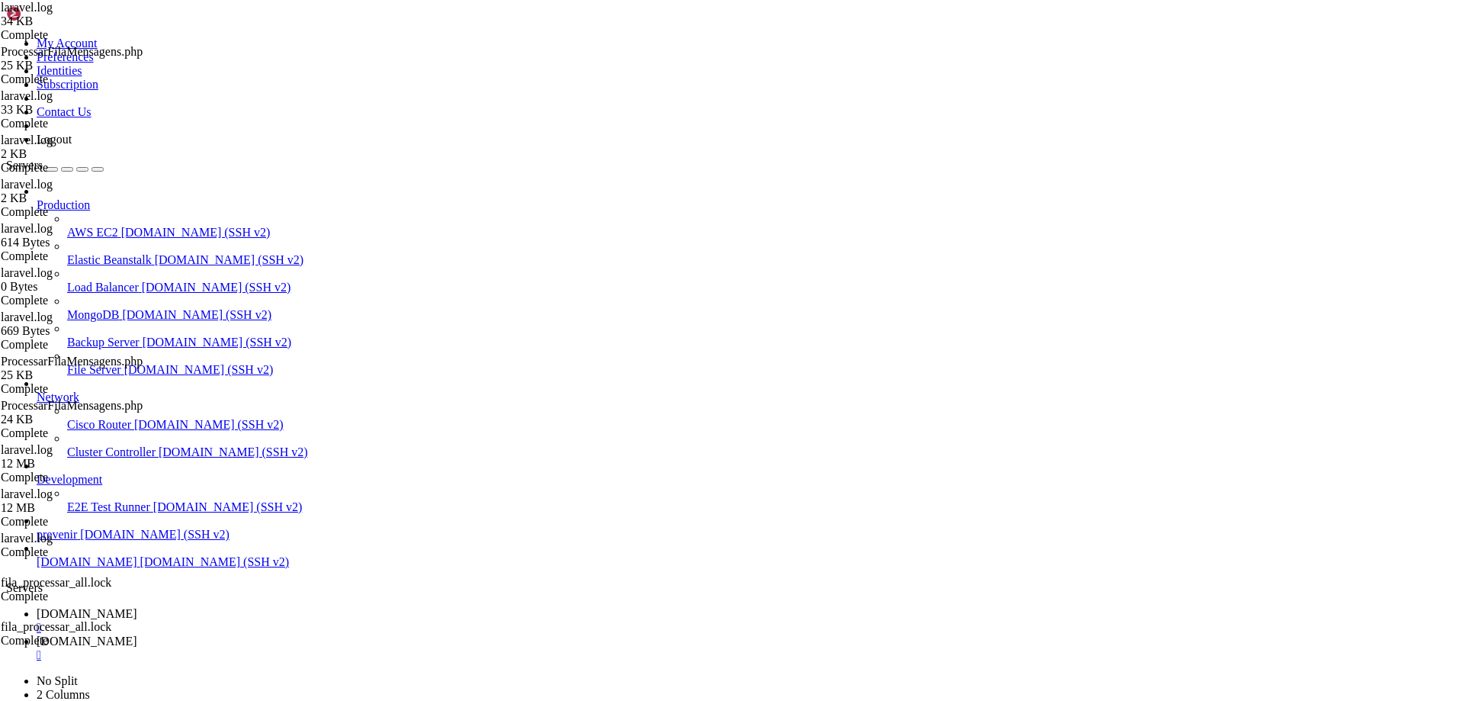
drag, startPoint x: 284, startPoint y: 230, endPoint x: 281, endPoint y: 221, distance: 9.4
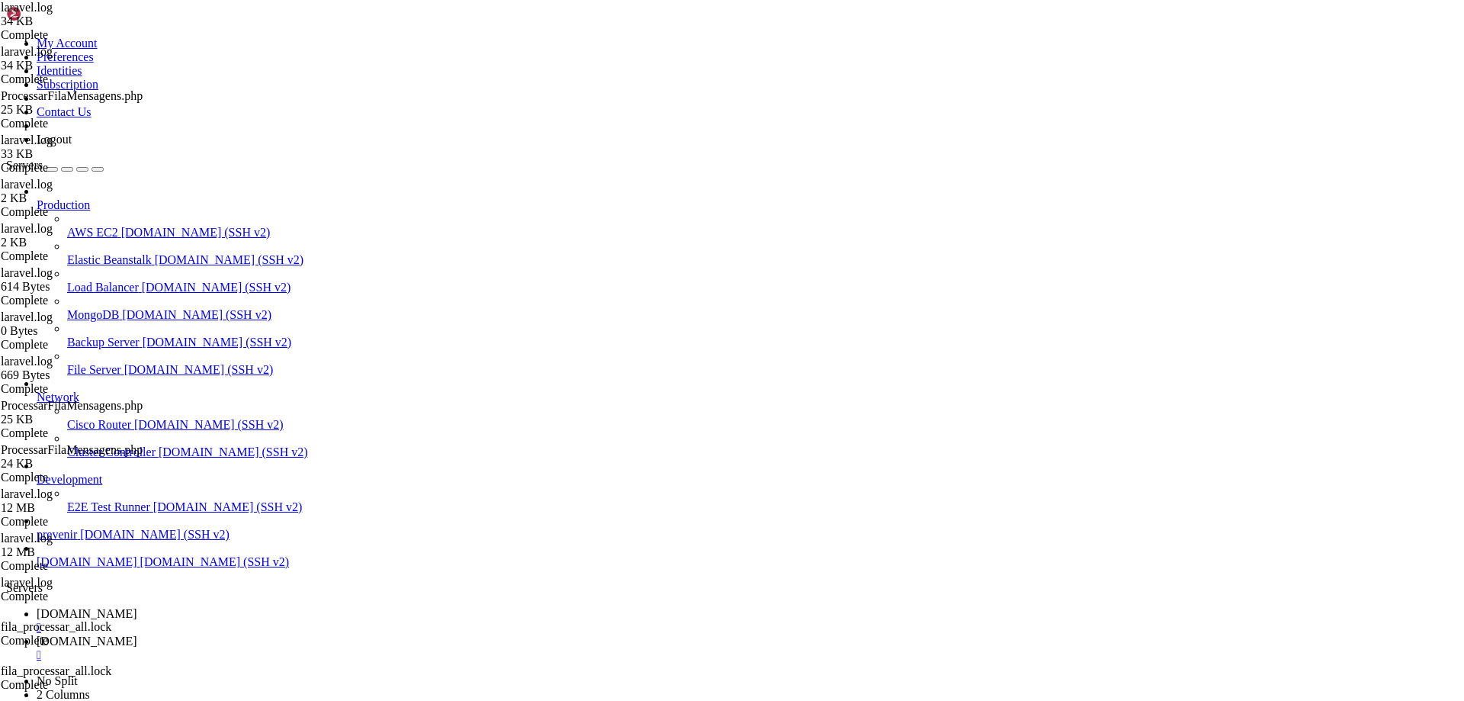
scroll to position [0, 0]
drag, startPoint x: 560, startPoint y: 297, endPoint x: 557, endPoint y: 278, distance: 18.6
click at [137, 607] on span "[DOMAIN_NAME]" at bounding box center [87, 613] width 101 height 13
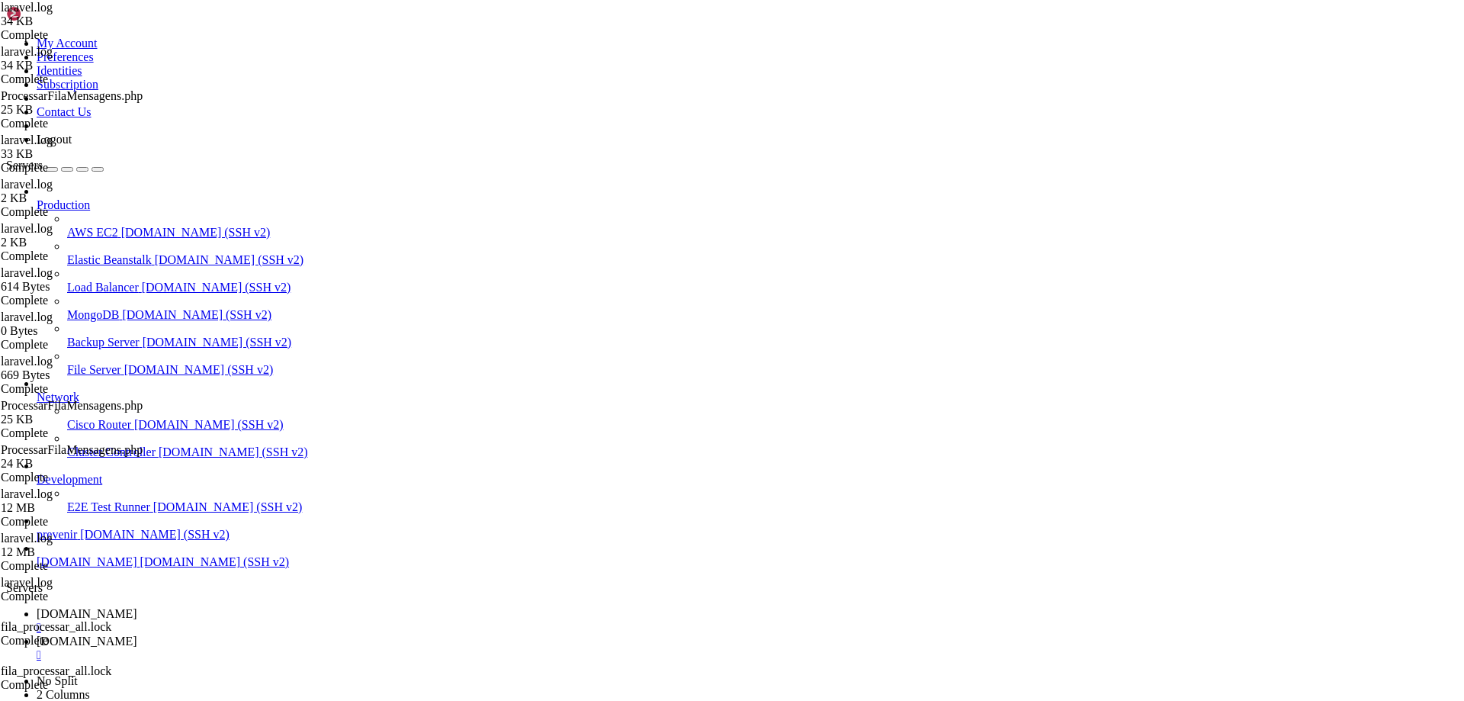
click at [137, 634] on span "[DOMAIN_NAME]" at bounding box center [87, 640] width 101 height 13
